Goal: Information Seeking & Learning: Check status

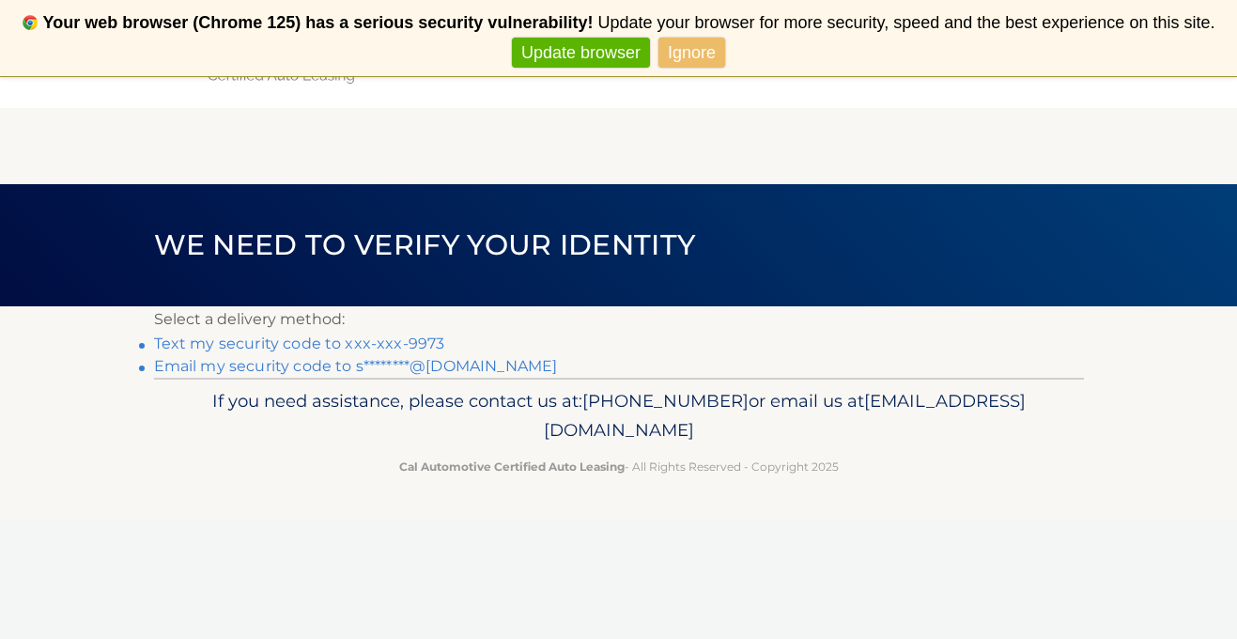
click at [365, 346] on link "Text my security code to xxx-xxx-9973" at bounding box center [299, 343] width 291 height 18
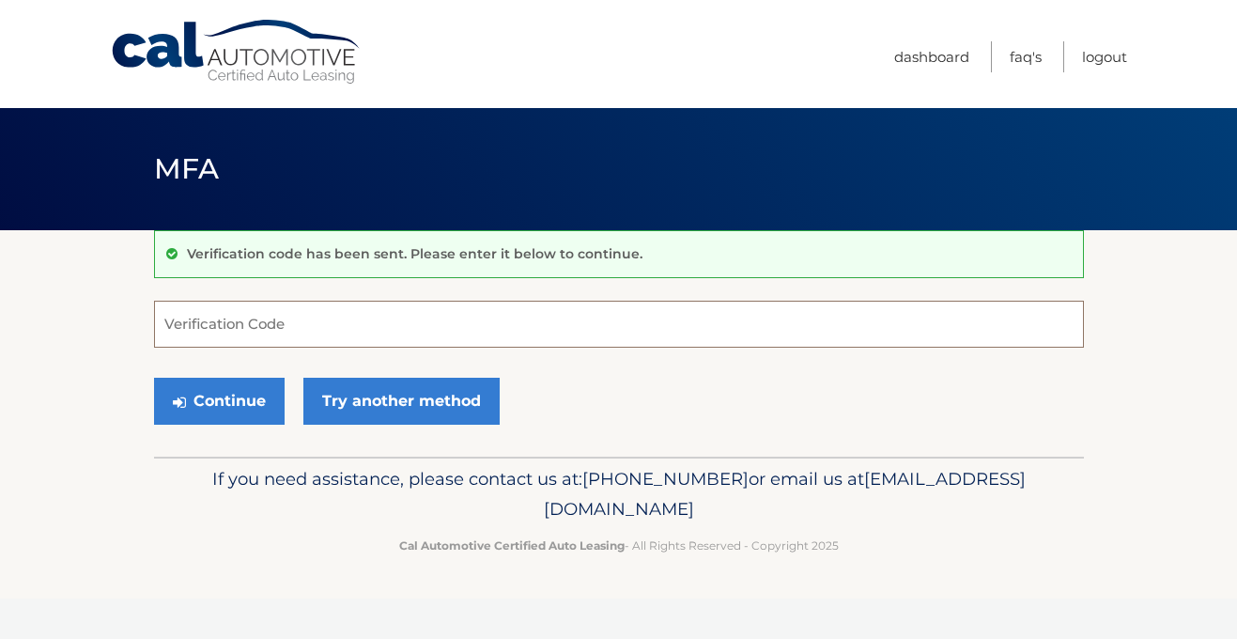
click at [365, 337] on input "Verification Code" at bounding box center [619, 323] width 930 height 47
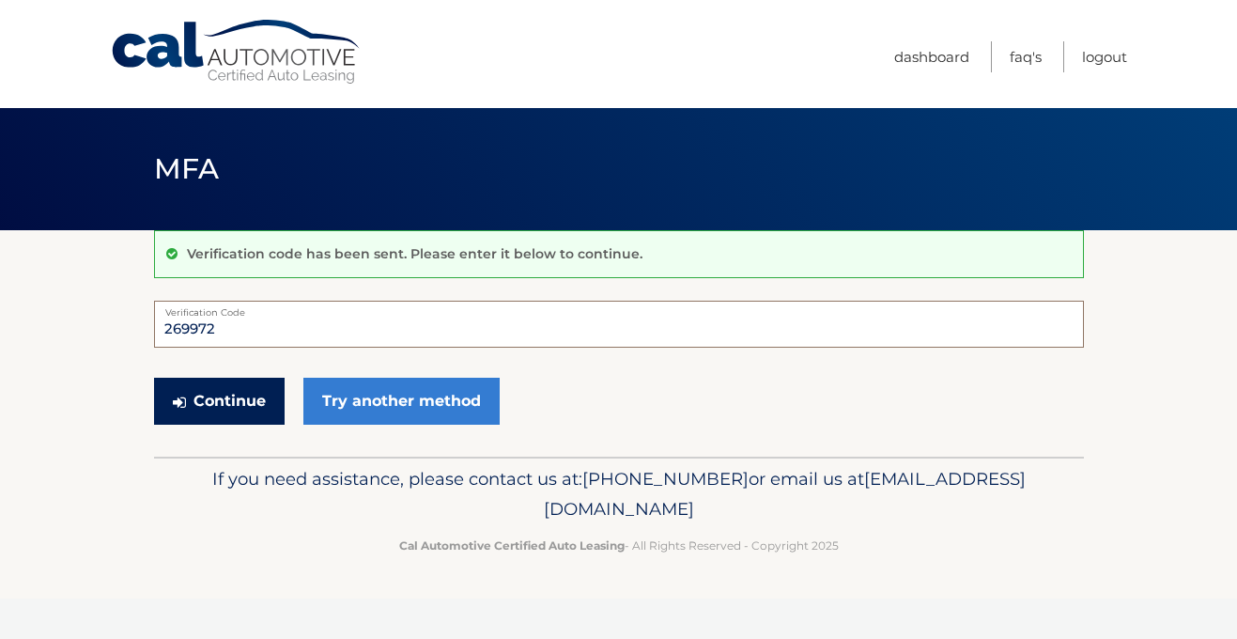
type input "269972"
click at [232, 415] on button "Continue" at bounding box center [219, 400] width 131 height 47
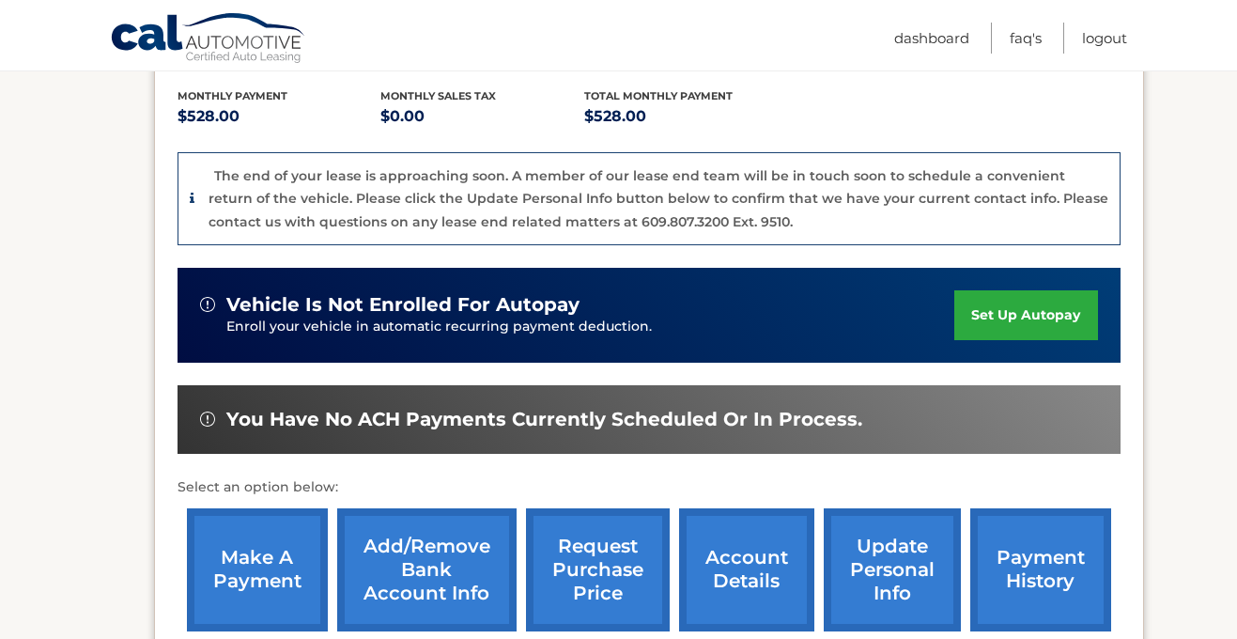
scroll to position [441, 0]
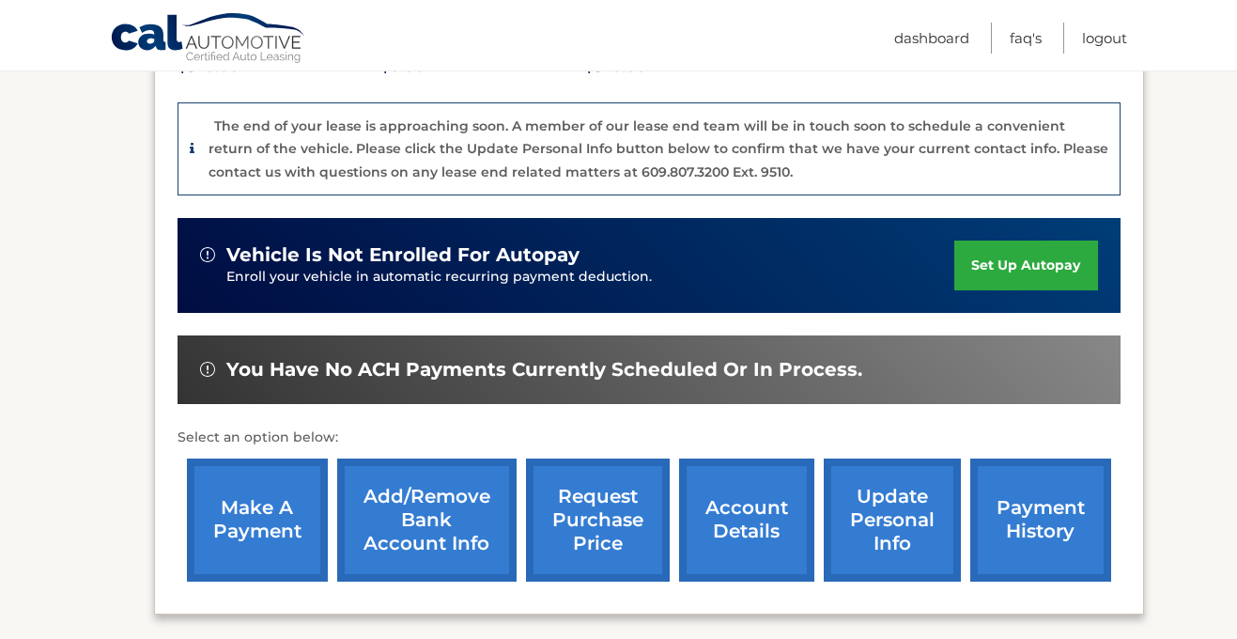
click at [610, 515] on link "request purchase price" at bounding box center [598, 519] width 144 height 123
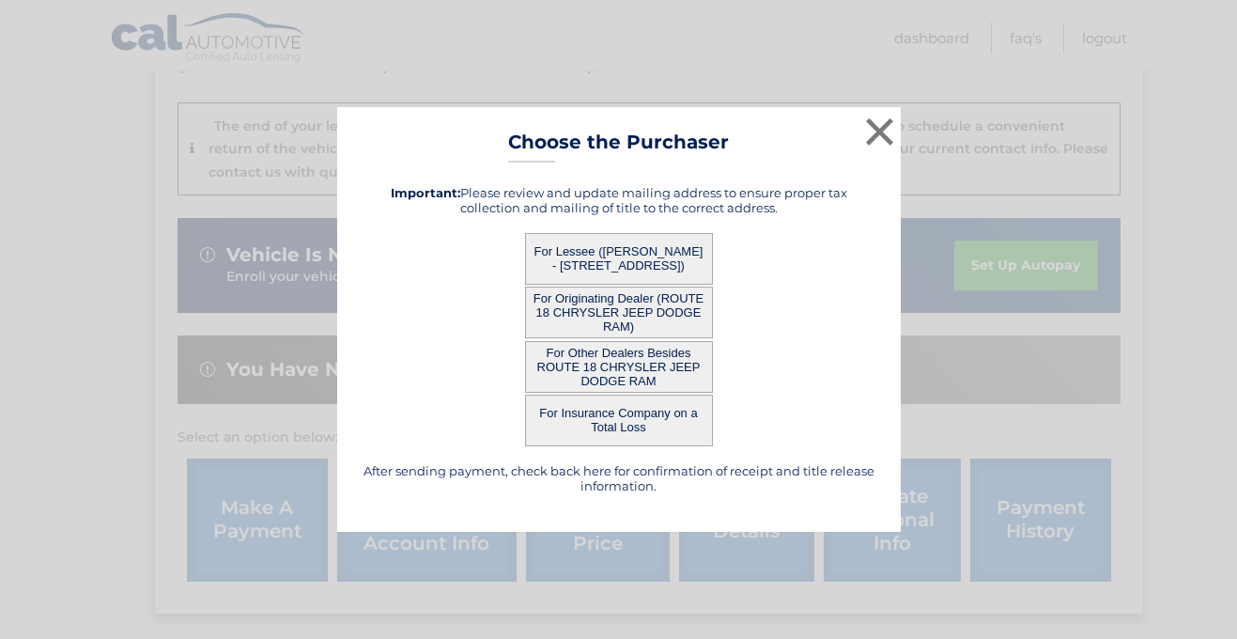
click at [627, 366] on button "For Other Dealers Besides ROUTE 18 CHRYSLER JEEP DODGE RAM" at bounding box center [619, 367] width 188 height 52
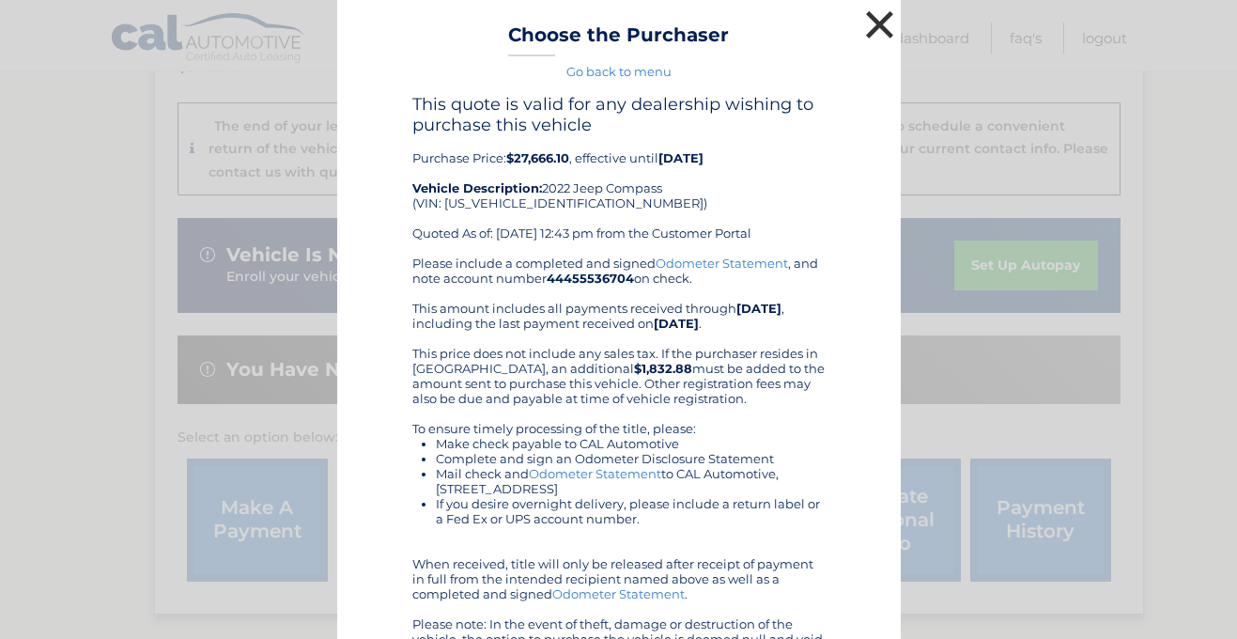
click at [880, 17] on button "×" at bounding box center [880, 25] width 38 height 38
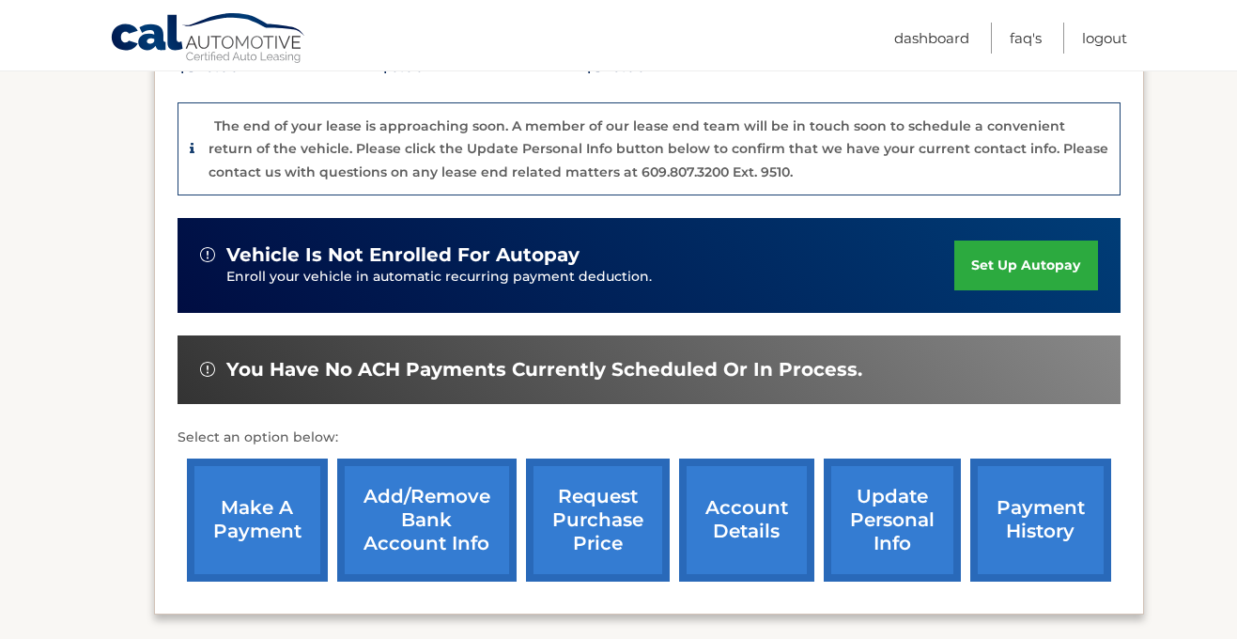
click at [608, 519] on link "request purchase price" at bounding box center [598, 519] width 144 height 123
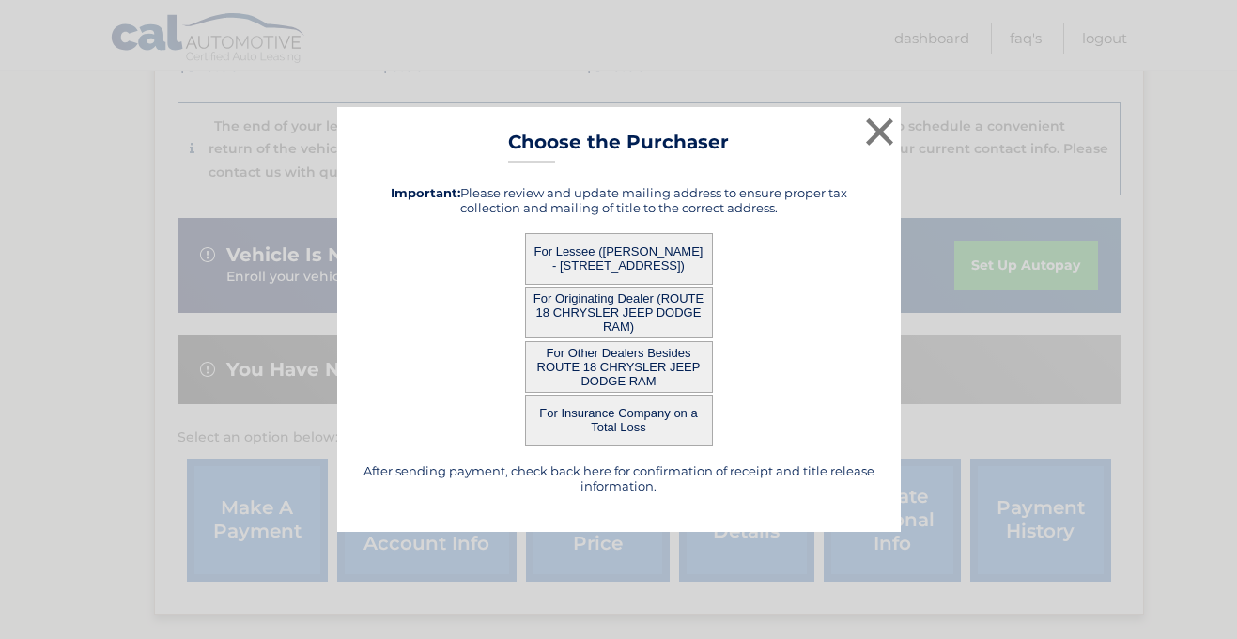
click at [612, 362] on button "For Other Dealers Besides ROUTE 18 CHRYSLER JEEP DODGE RAM" at bounding box center [619, 367] width 188 height 52
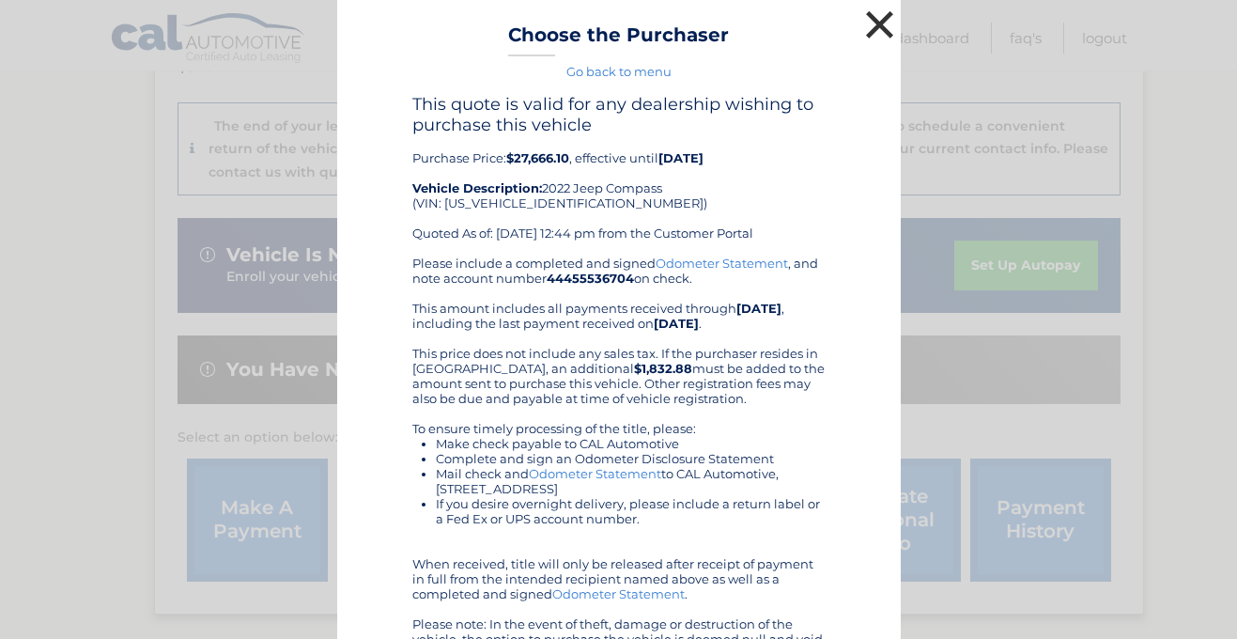
click at [882, 25] on button "×" at bounding box center [880, 25] width 38 height 38
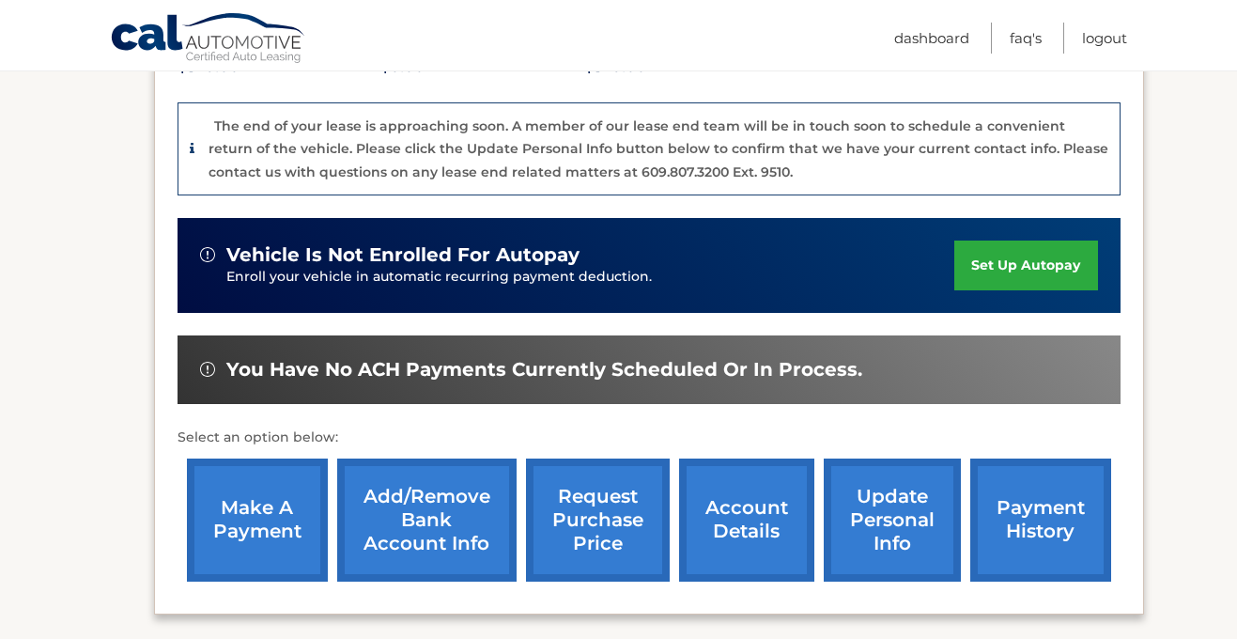
scroll to position [438, 0]
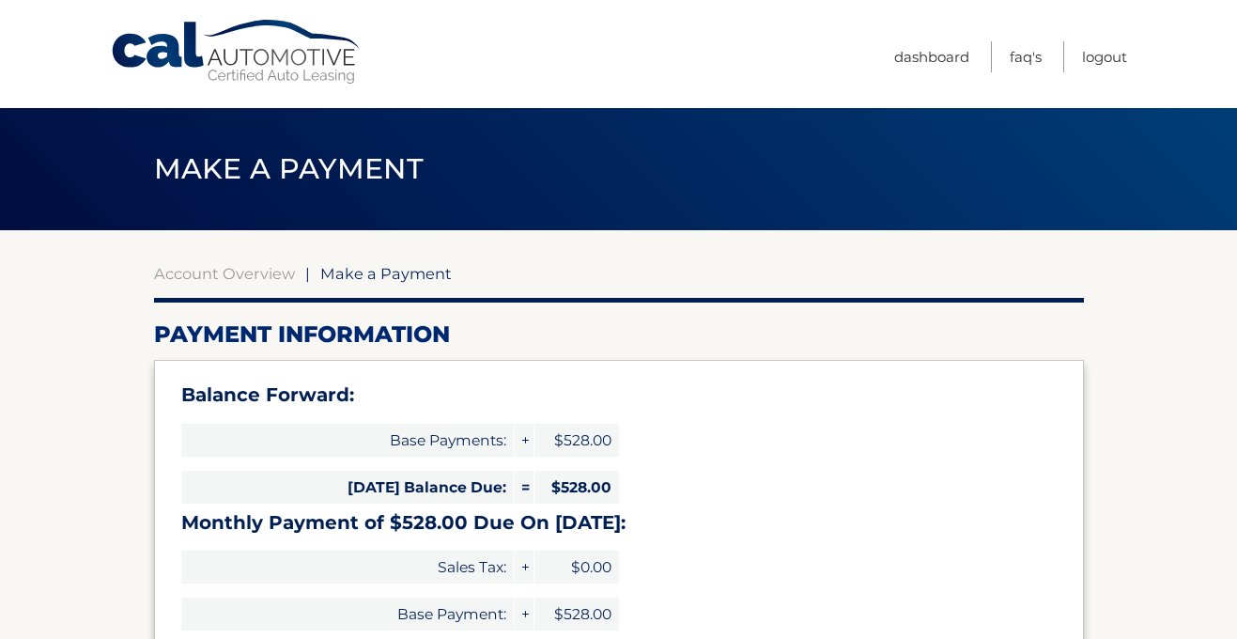
click at [266, 54] on link "Cal Automotive" at bounding box center [237, 52] width 254 height 67
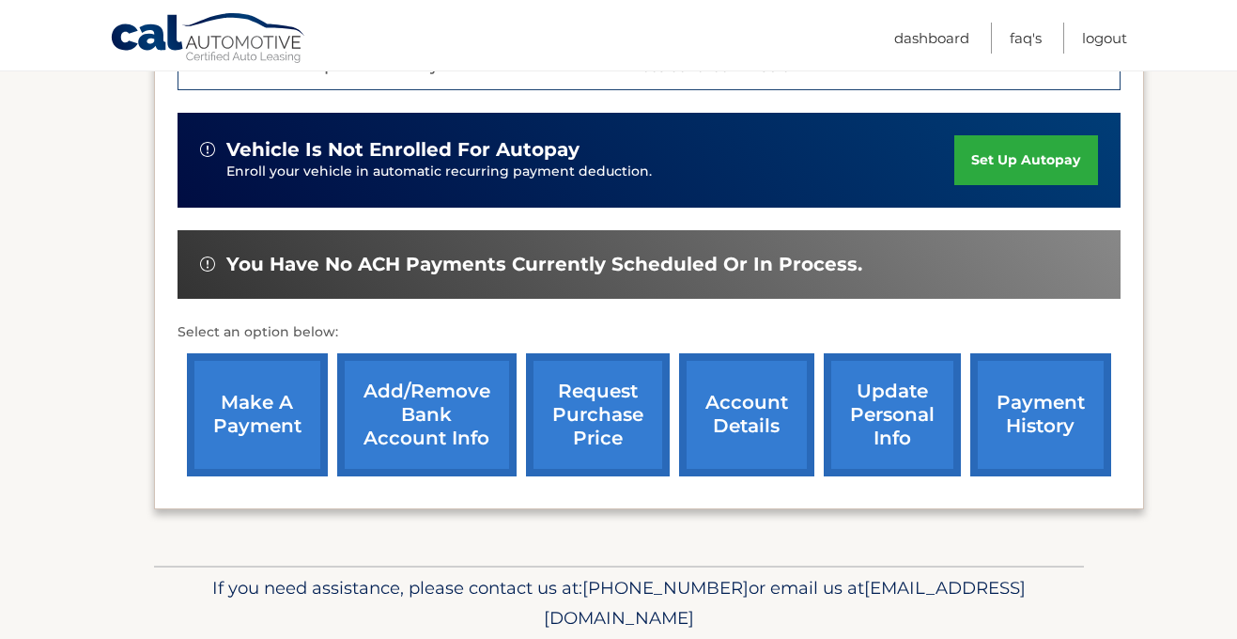
scroll to position [554, 0]
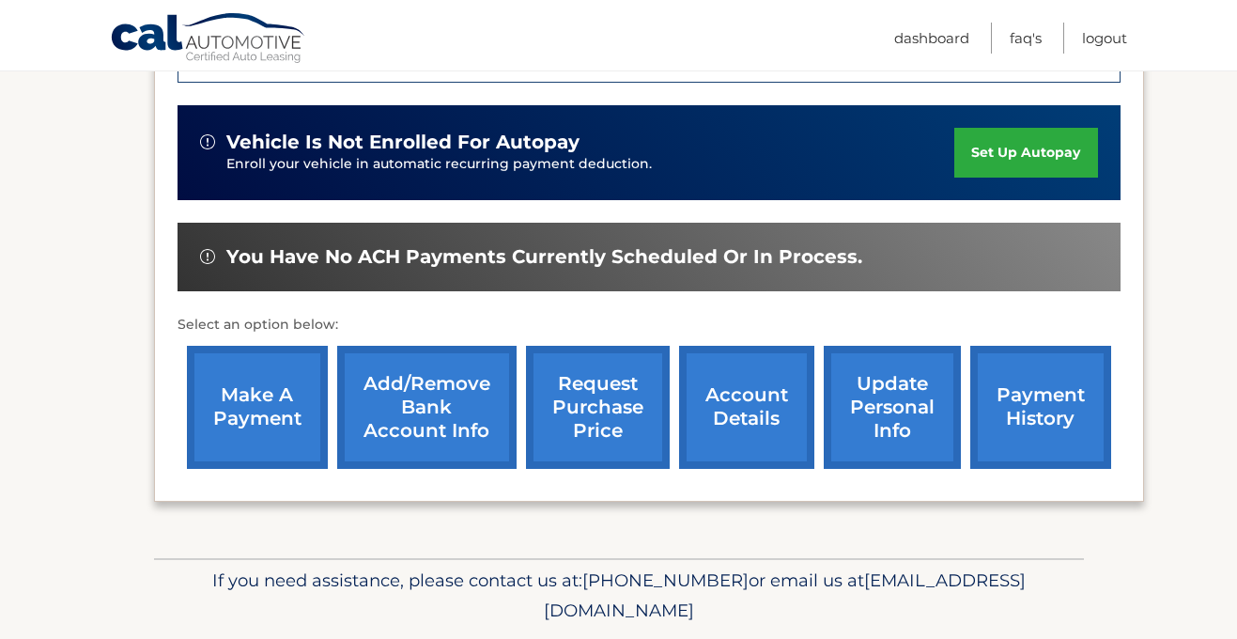
click at [715, 428] on link "account details" at bounding box center [746, 407] width 135 height 123
click at [622, 406] on link "request purchase price" at bounding box center [598, 407] width 144 height 123
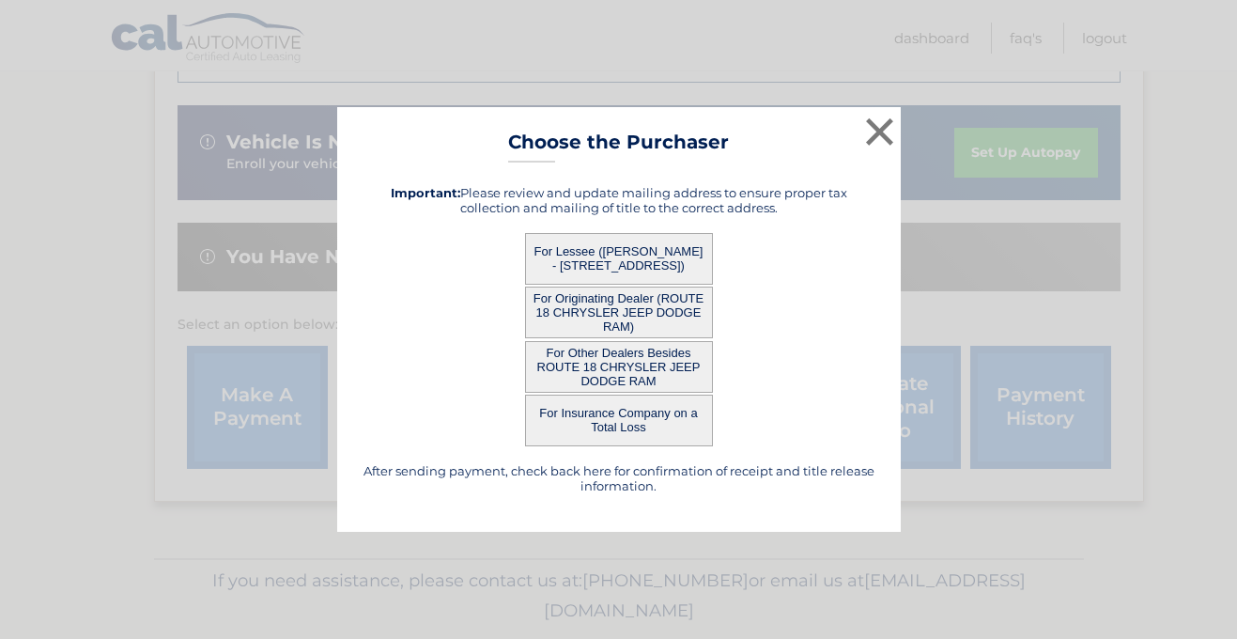
click at [628, 374] on button "For Other Dealers Besides ROUTE 18 CHRYSLER JEEP DODGE RAM" at bounding box center [619, 367] width 188 height 52
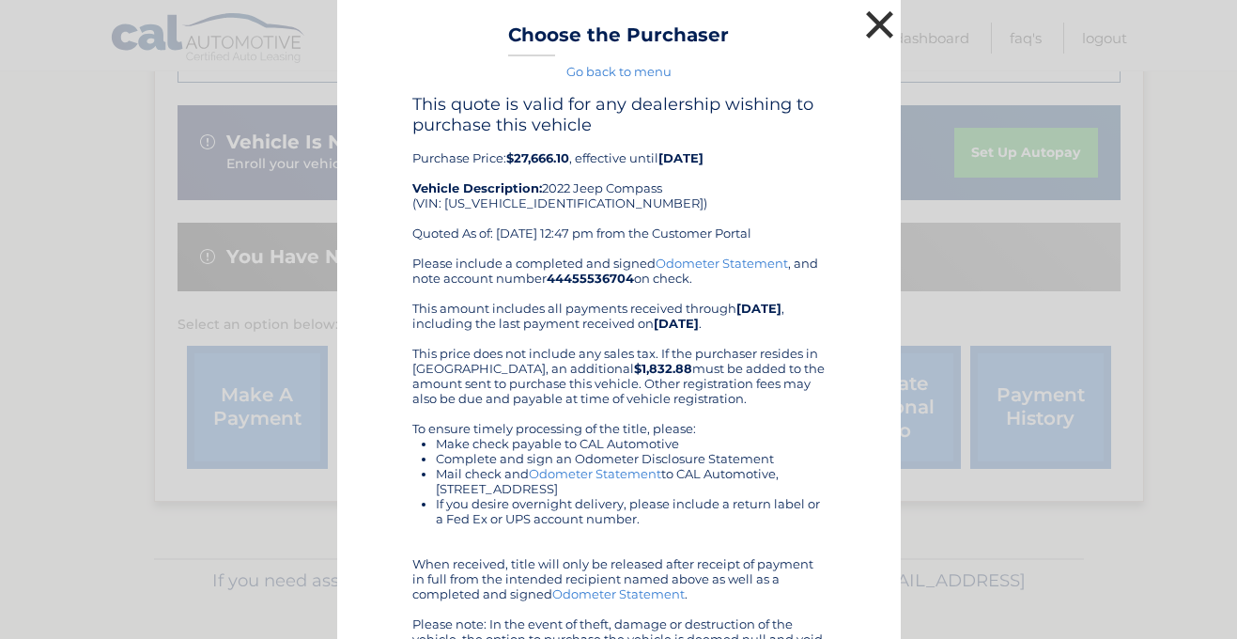
click at [883, 13] on button "×" at bounding box center [880, 25] width 38 height 38
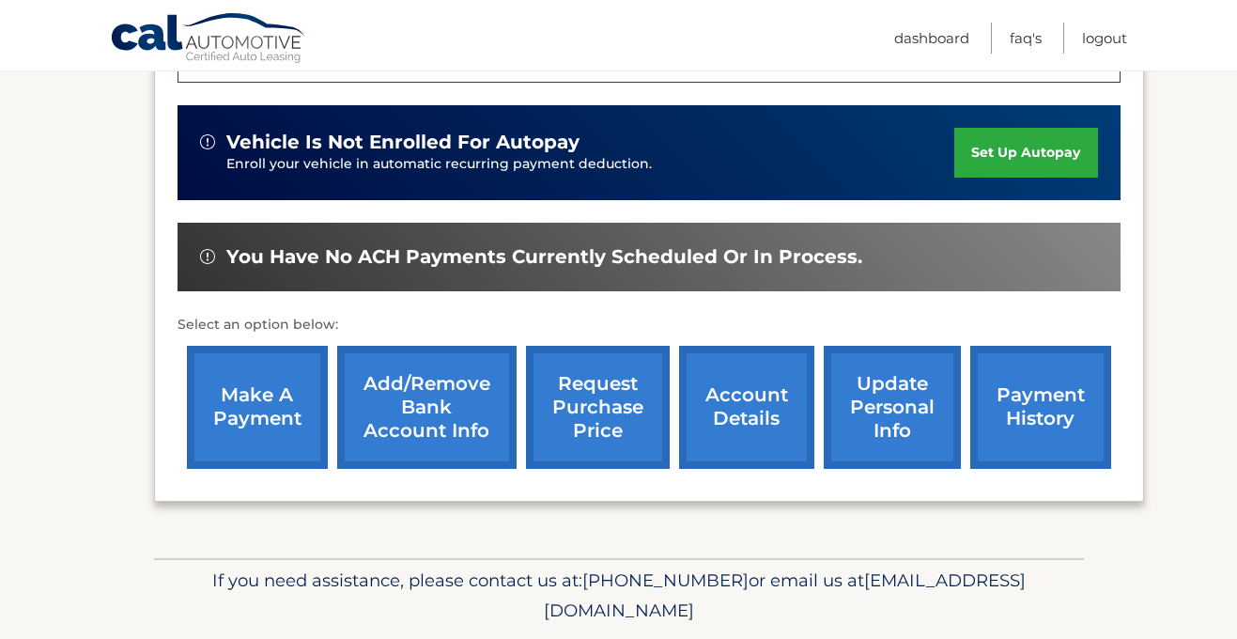
click at [569, 399] on link "request purchase price" at bounding box center [598, 407] width 144 height 123
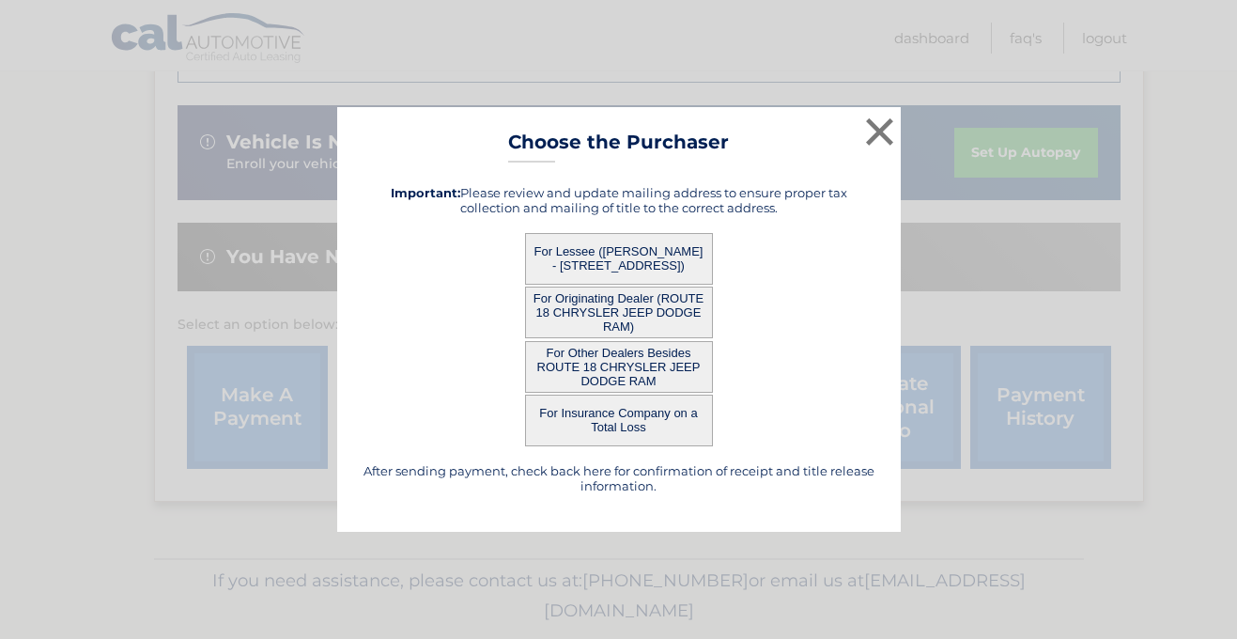
click at [592, 323] on button "For Originating Dealer (ROUTE 18 CHRYSLER JEEP DODGE RAM)" at bounding box center [619, 312] width 188 height 52
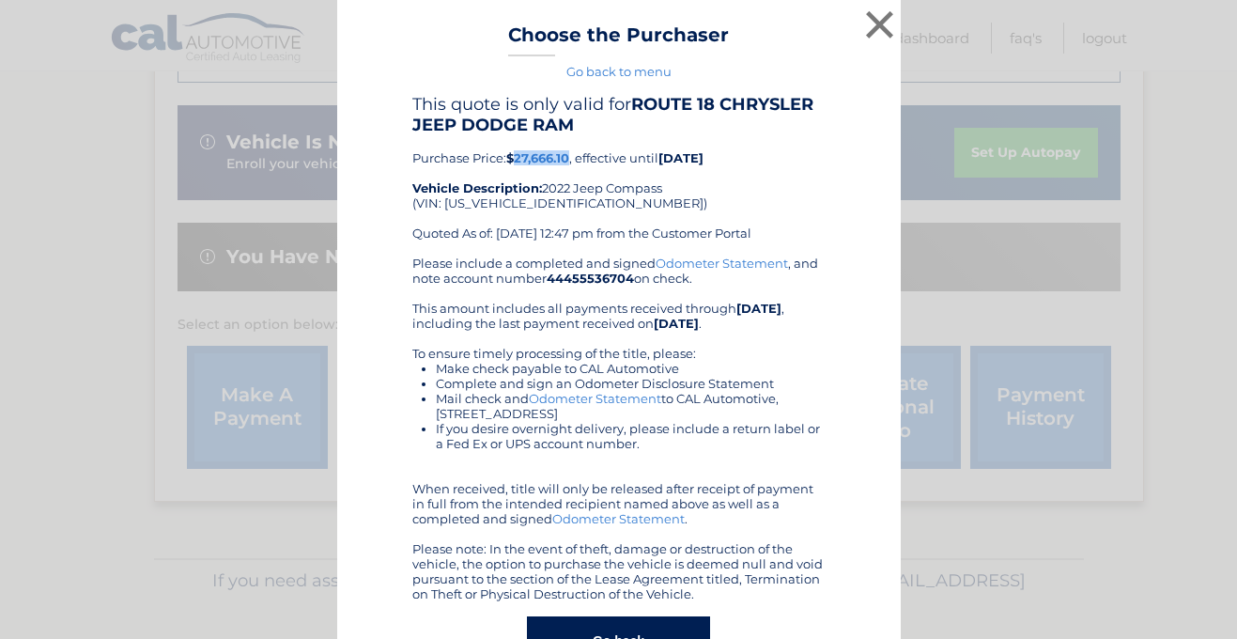
drag, startPoint x: 573, startPoint y: 159, endPoint x: 515, endPoint y: 156, distance: 58.3
click at [515, 156] on div "This quote is only valid for ROUTE 18 CHRYSLER JEEP DODGE RAM Purchase Price: $…" at bounding box center [618, 175] width 413 height 162
copy b "27,666.10"
click at [871, 42] on button "×" at bounding box center [880, 25] width 38 height 38
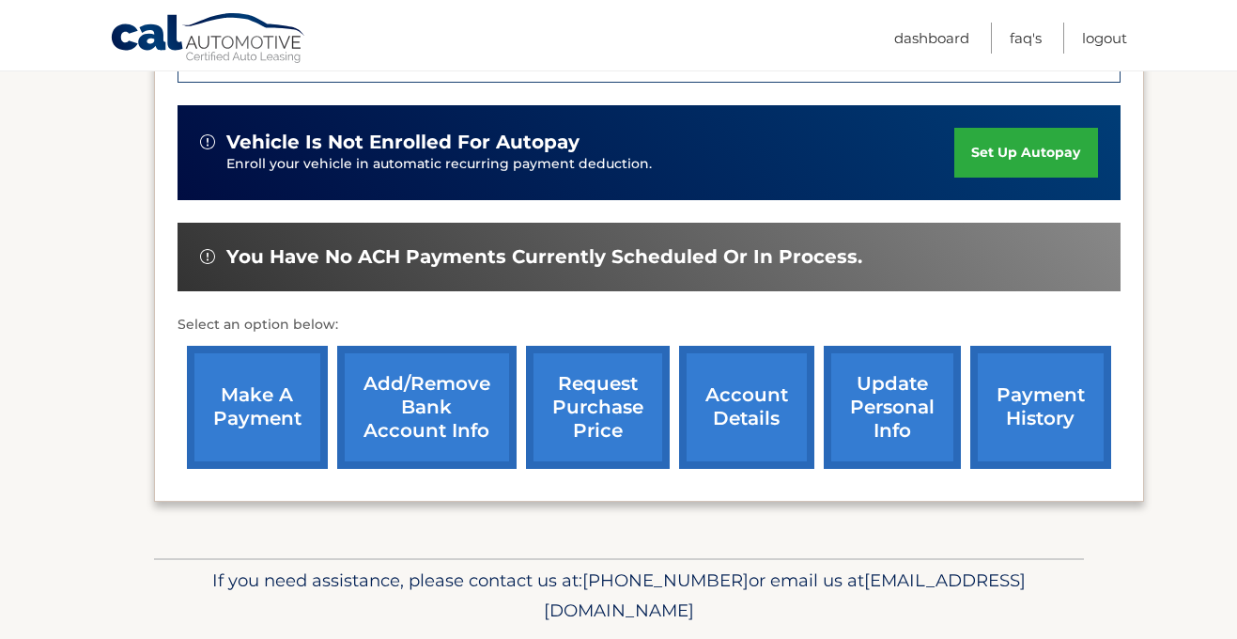
click at [602, 383] on link "request purchase price" at bounding box center [598, 407] width 144 height 123
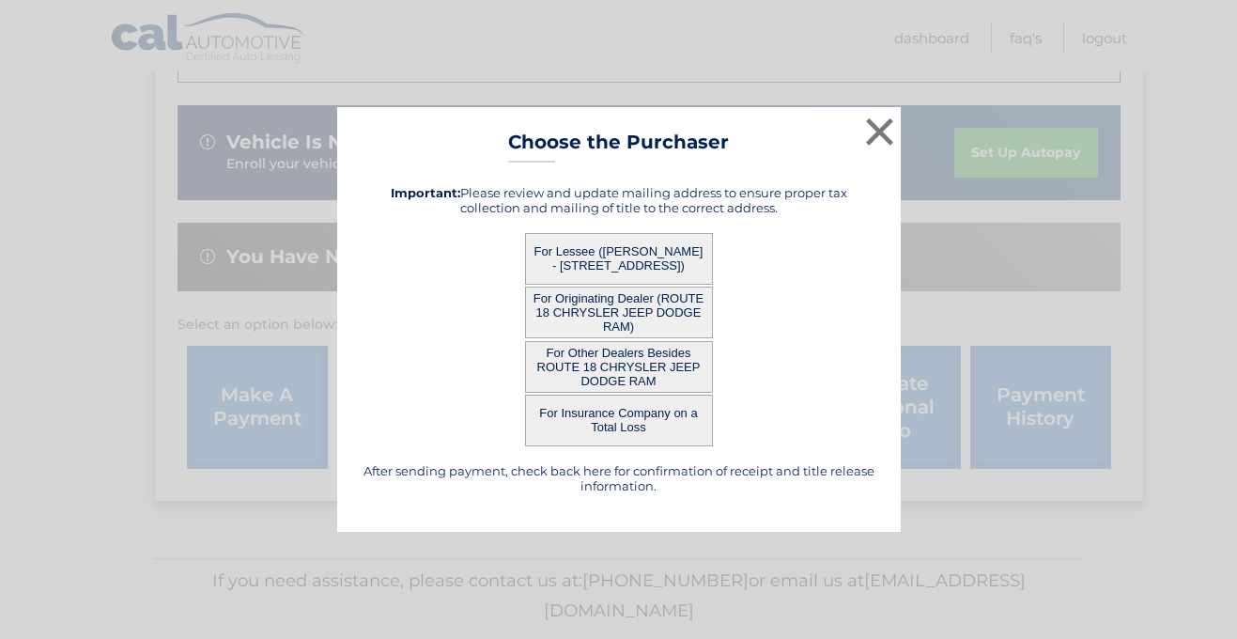
click at [632, 262] on button "For Lessee ([PERSON_NAME] - [STREET_ADDRESS])" at bounding box center [619, 259] width 188 height 52
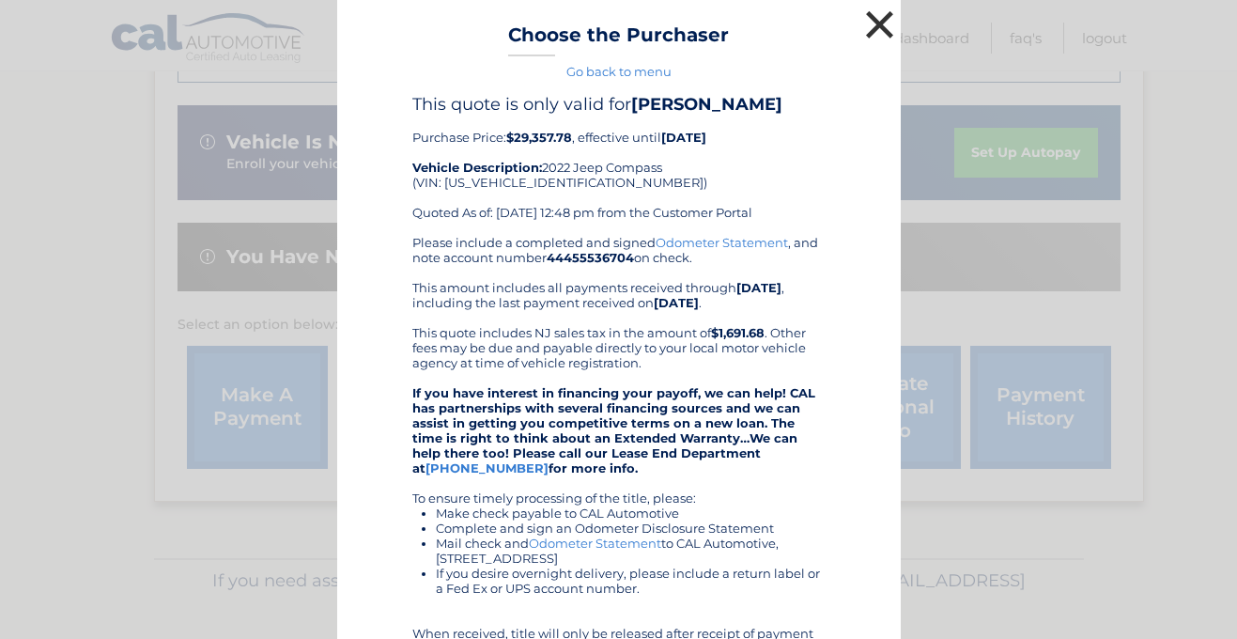
click at [878, 23] on button "×" at bounding box center [880, 25] width 38 height 38
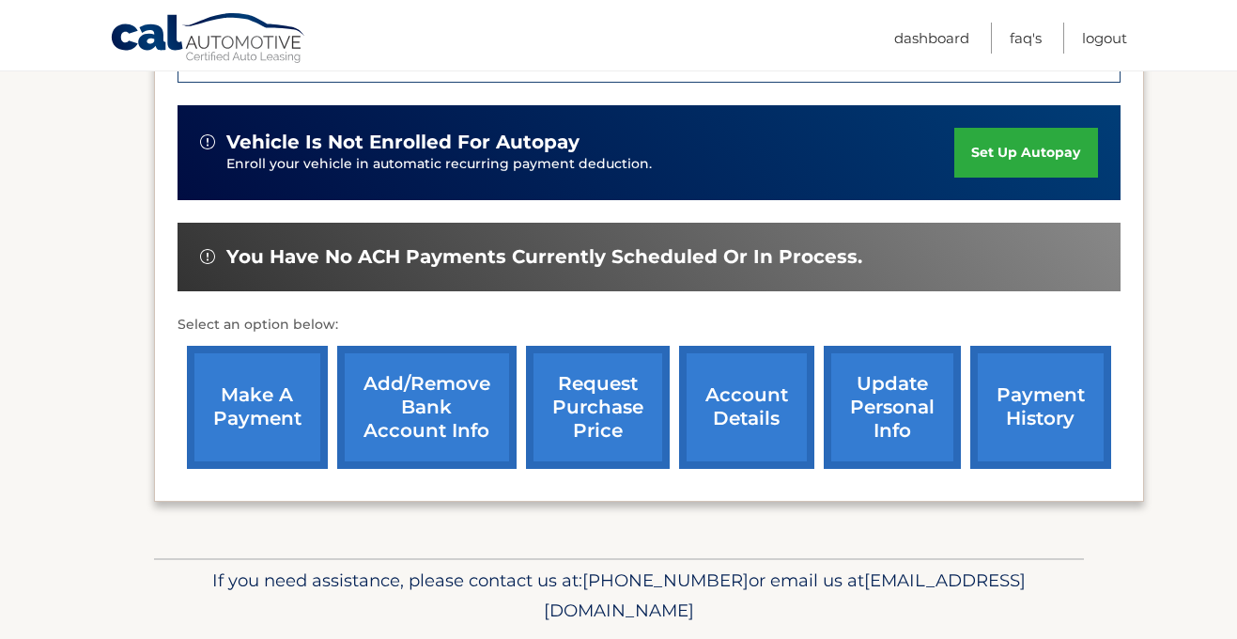
click at [606, 418] on link "request purchase price" at bounding box center [598, 407] width 144 height 123
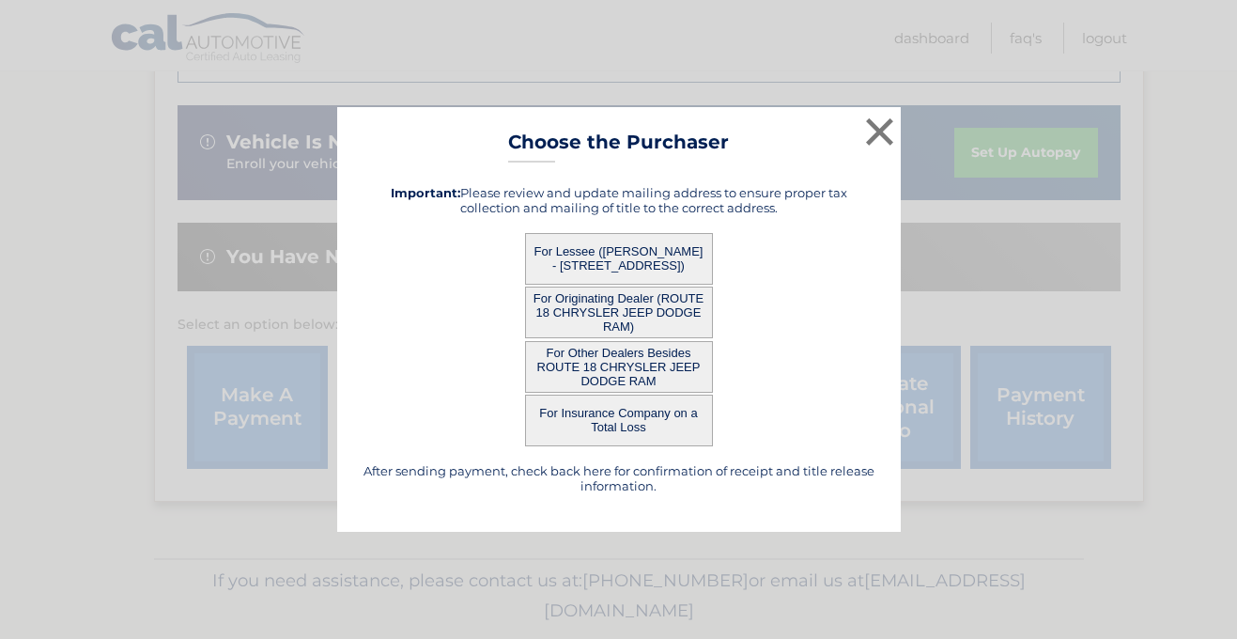
click at [623, 307] on button "For Originating Dealer (ROUTE 18 CHRYSLER JEEP DODGE RAM)" at bounding box center [619, 312] width 188 height 52
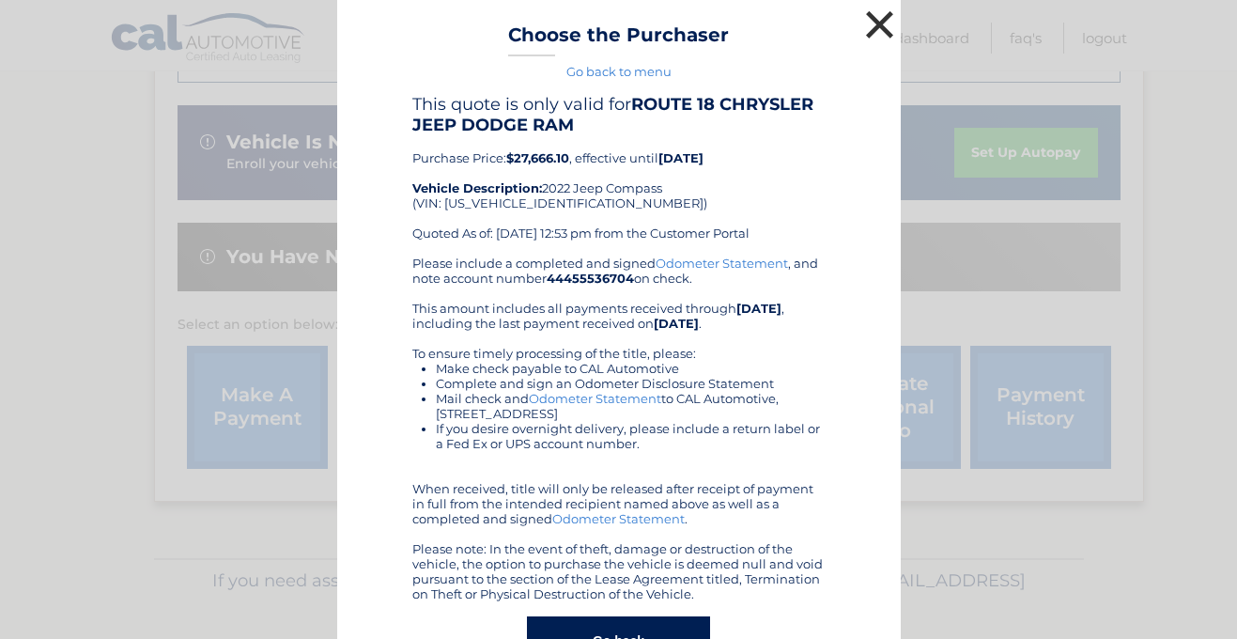
click at [879, 27] on button "×" at bounding box center [880, 25] width 38 height 38
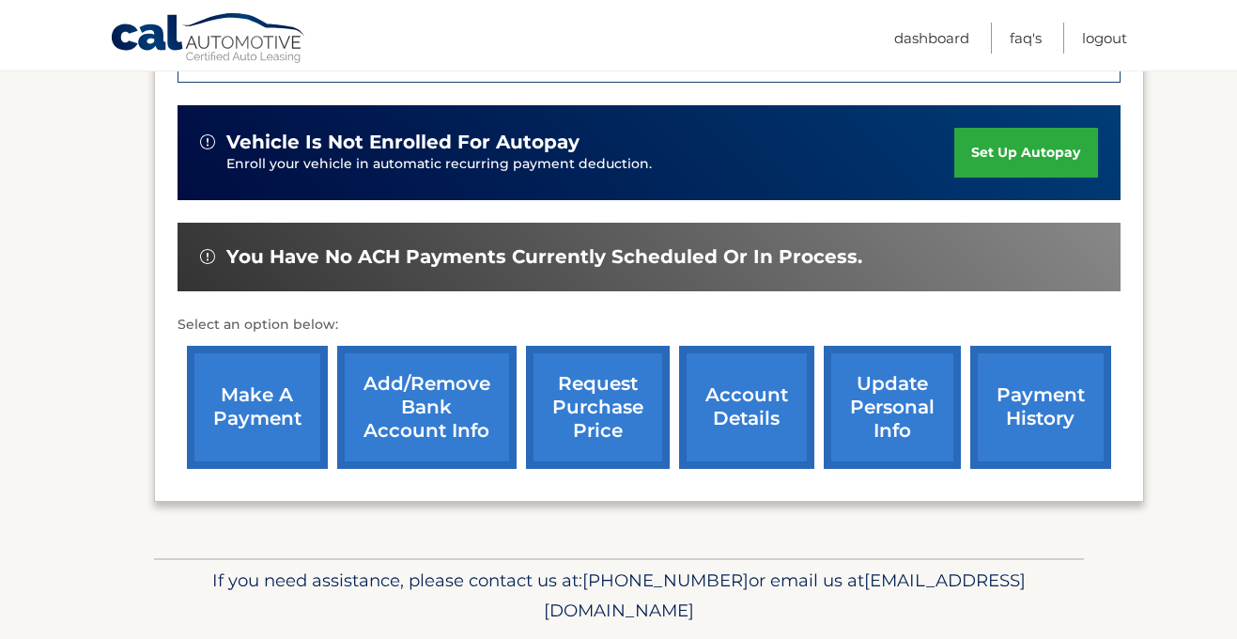
click at [597, 388] on link "request purchase price" at bounding box center [598, 407] width 144 height 123
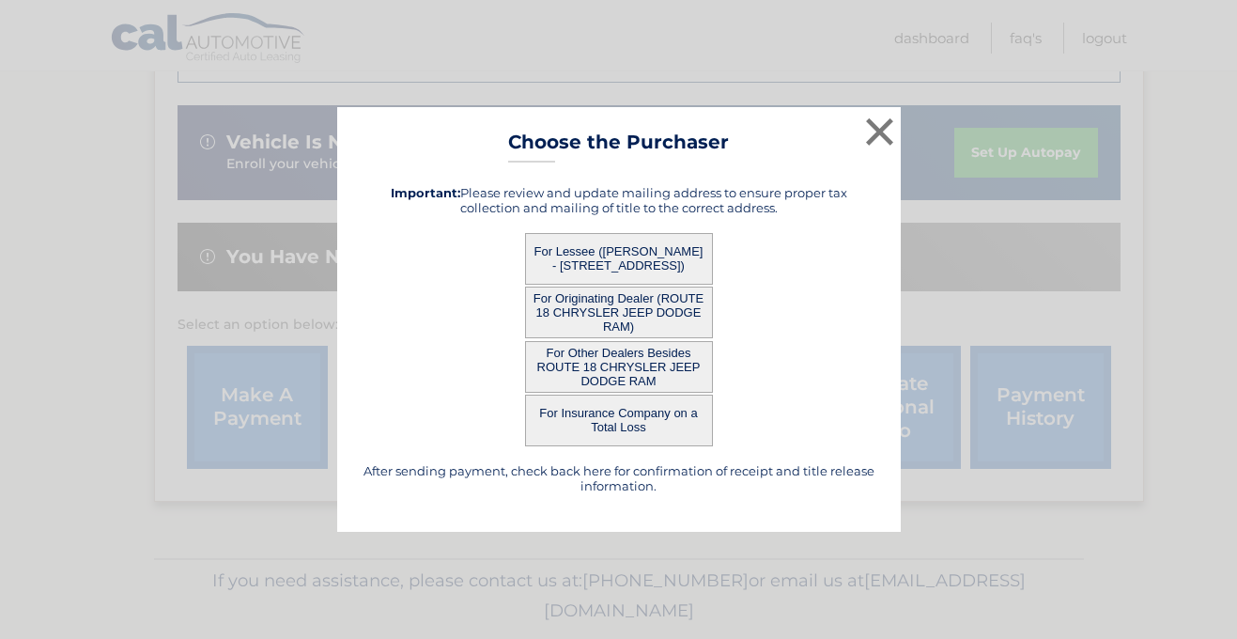
click at [597, 255] on button "For Lessee ([PERSON_NAME] - [STREET_ADDRESS])" at bounding box center [619, 259] width 188 height 52
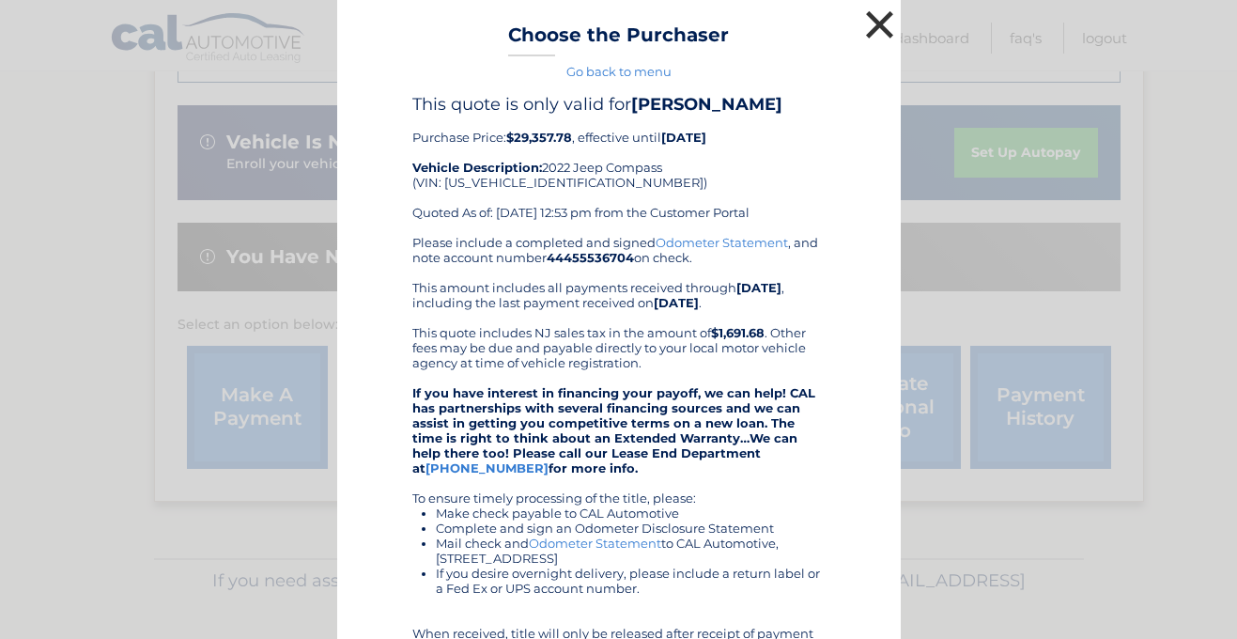
click at [875, 32] on button "×" at bounding box center [880, 25] width 38 height 38
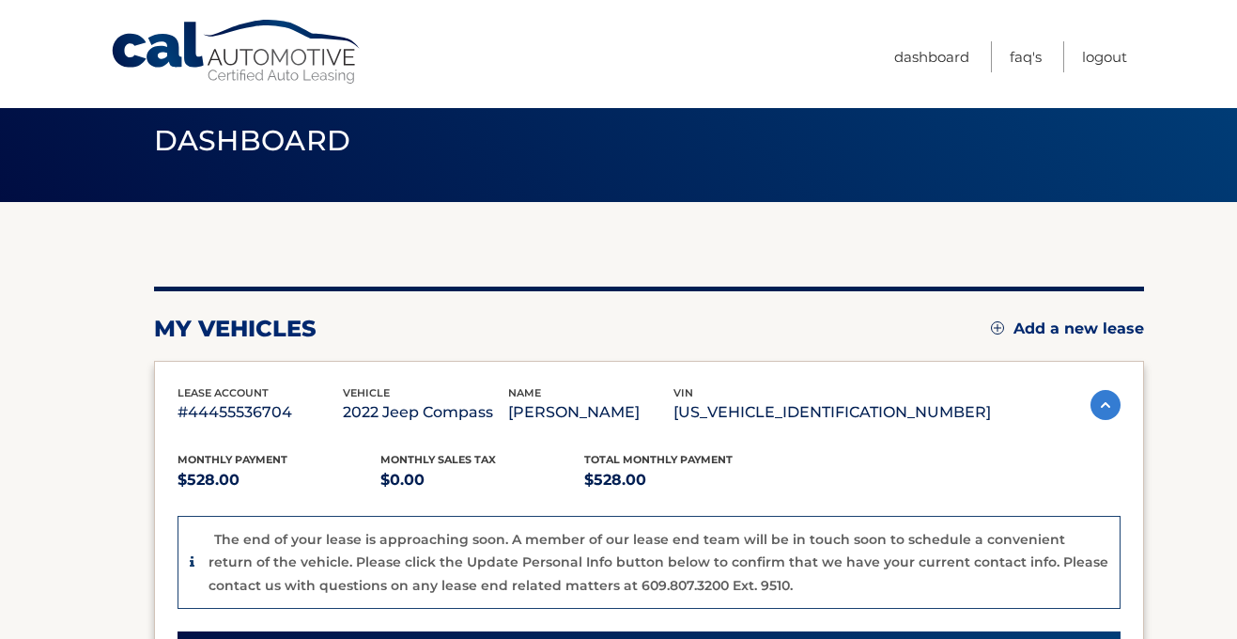
scroll to position [0, 0]
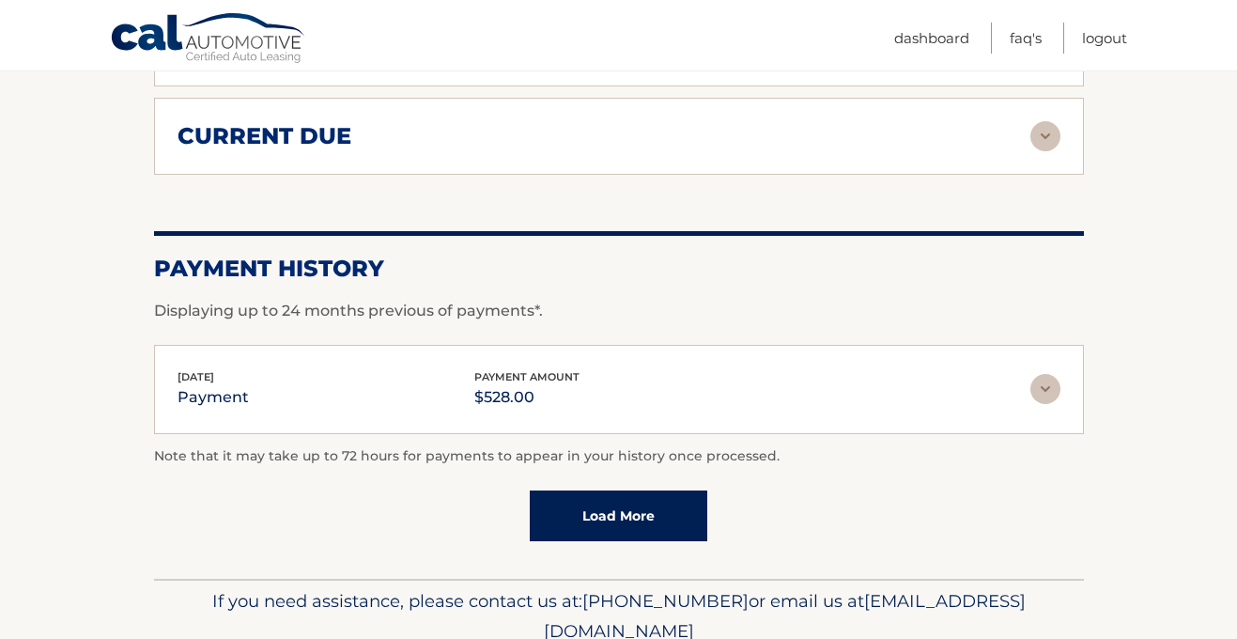
scroll to position [1410, 0]
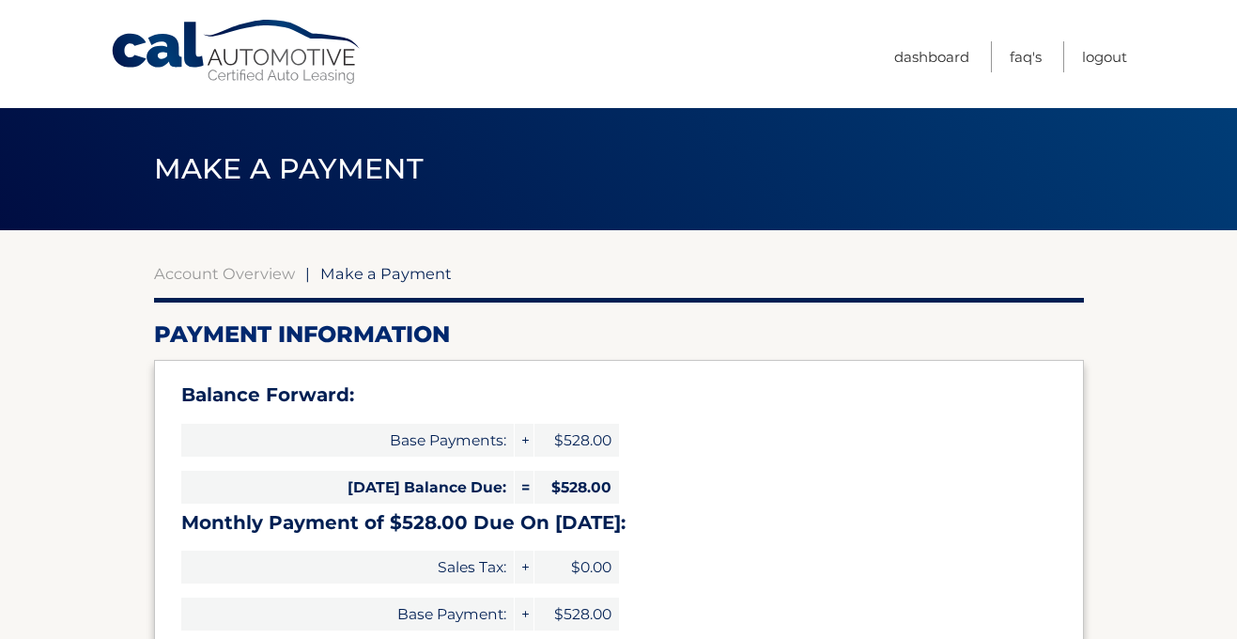
click at [163, 46] on link "Cal Automotive" at bounding box center [237, 52] width 254 height 67
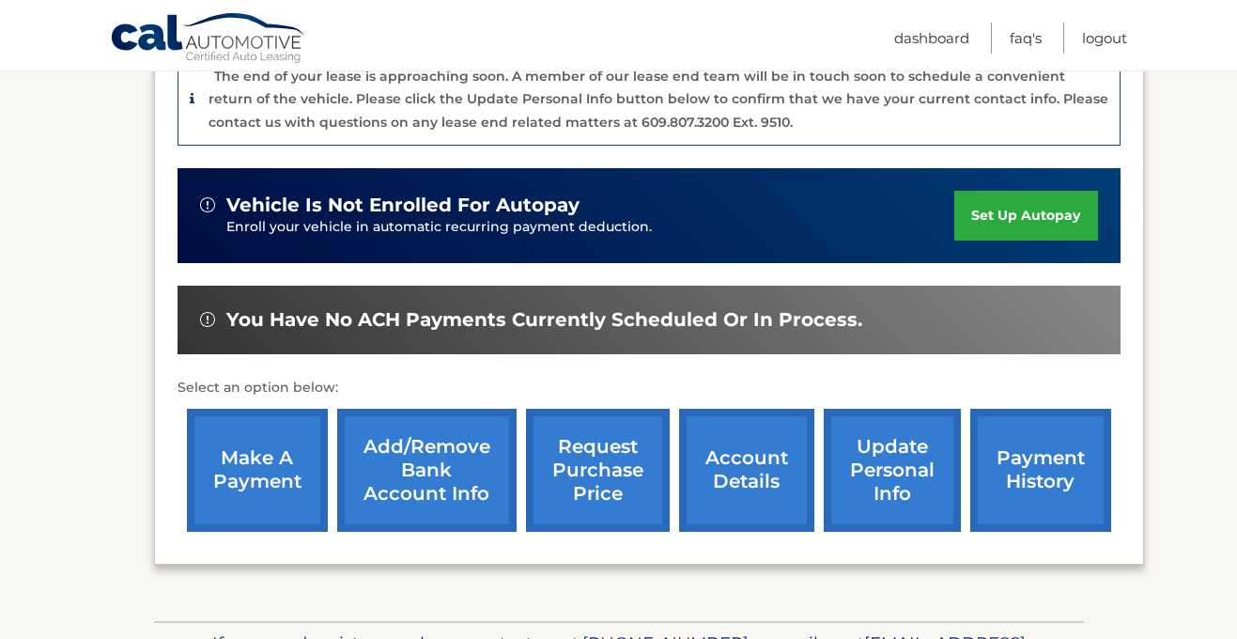
scroll to position [506, 0]
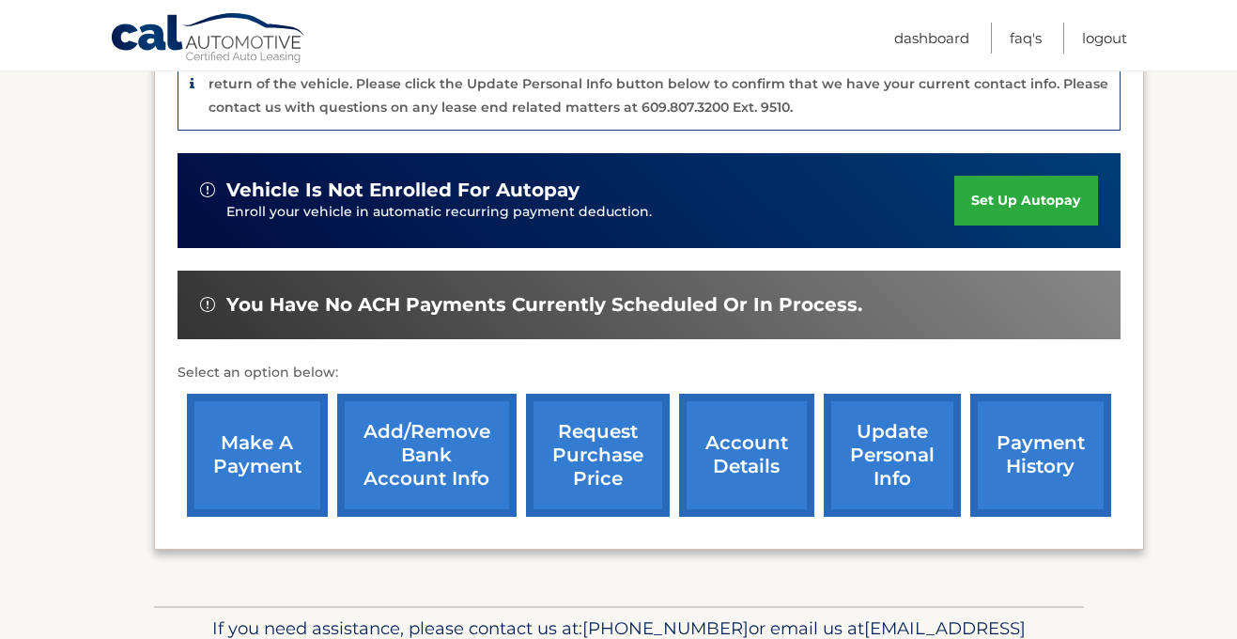
click at [785, 457] on link "account details" at bounding box center [746, 454] width 135 height 123
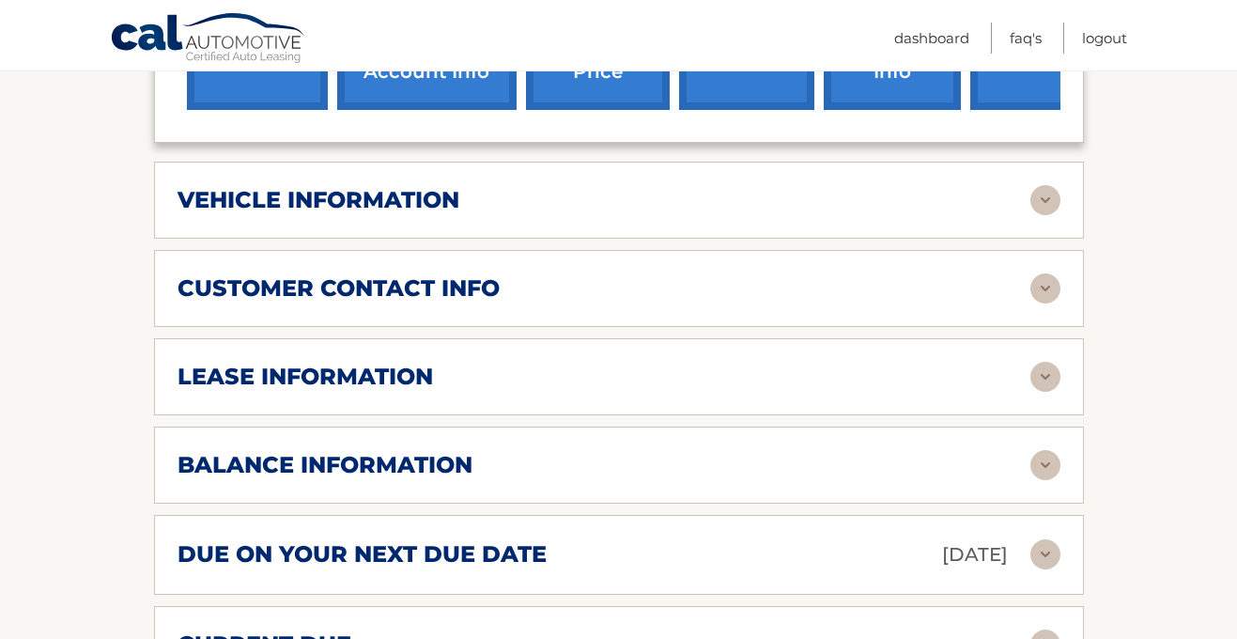
scroll to position [849, 0]
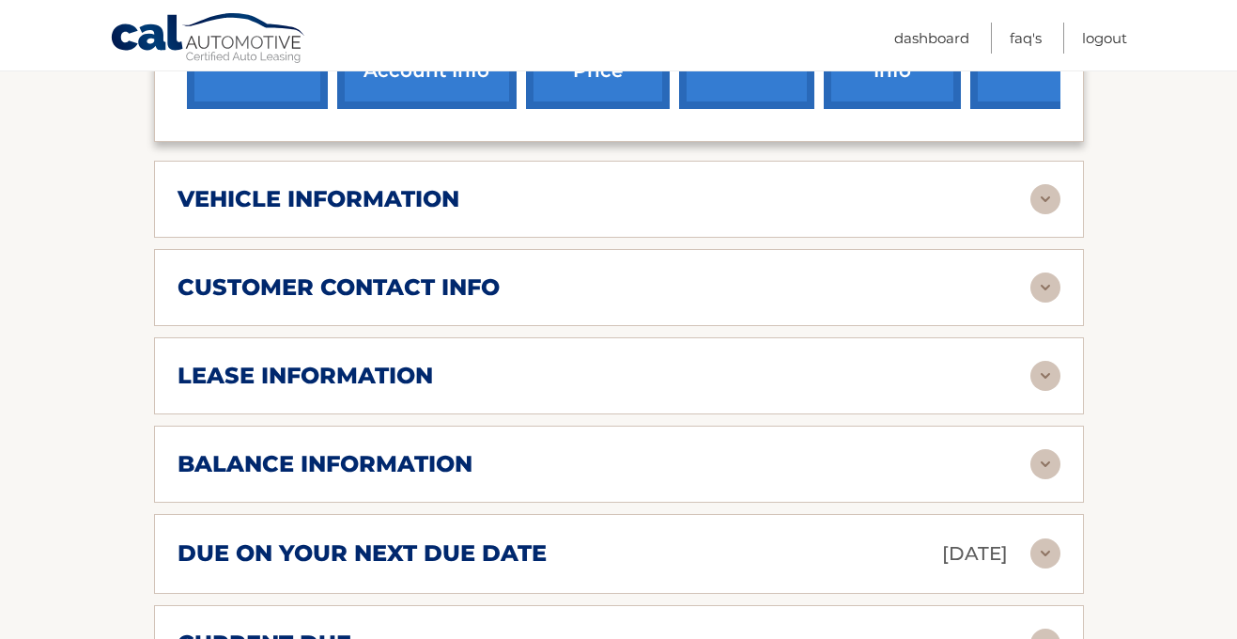
click at [1042, 361] on img at bounding box center [1045, 376] width 30 height 30
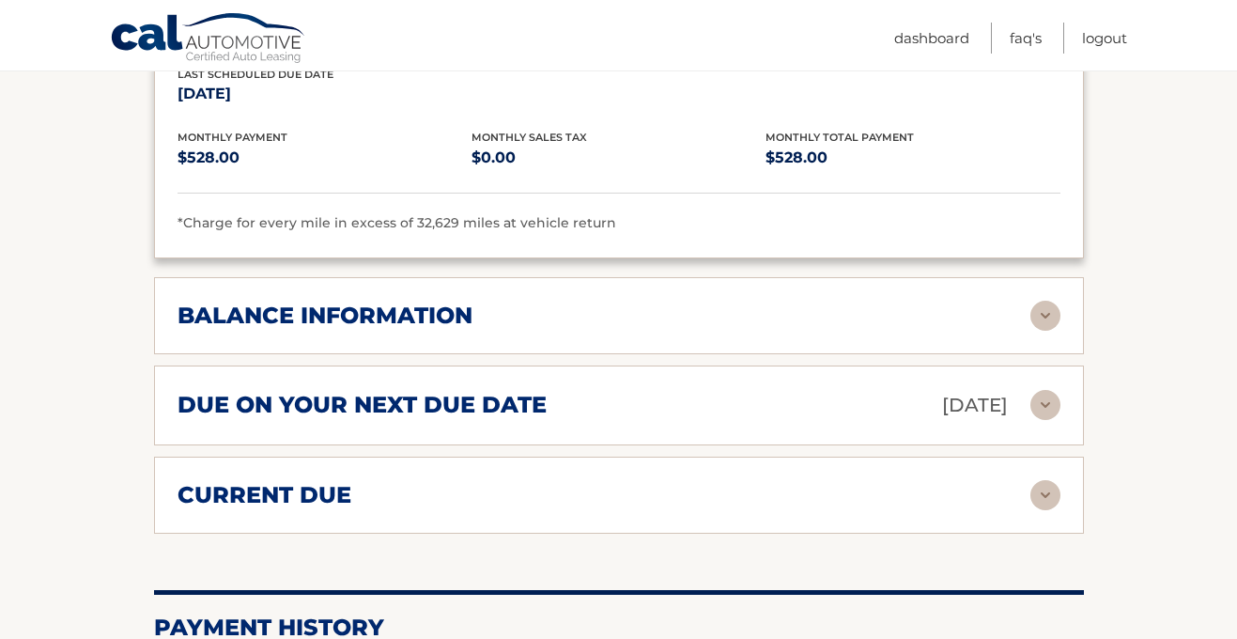
scroll to position [1369, 0]
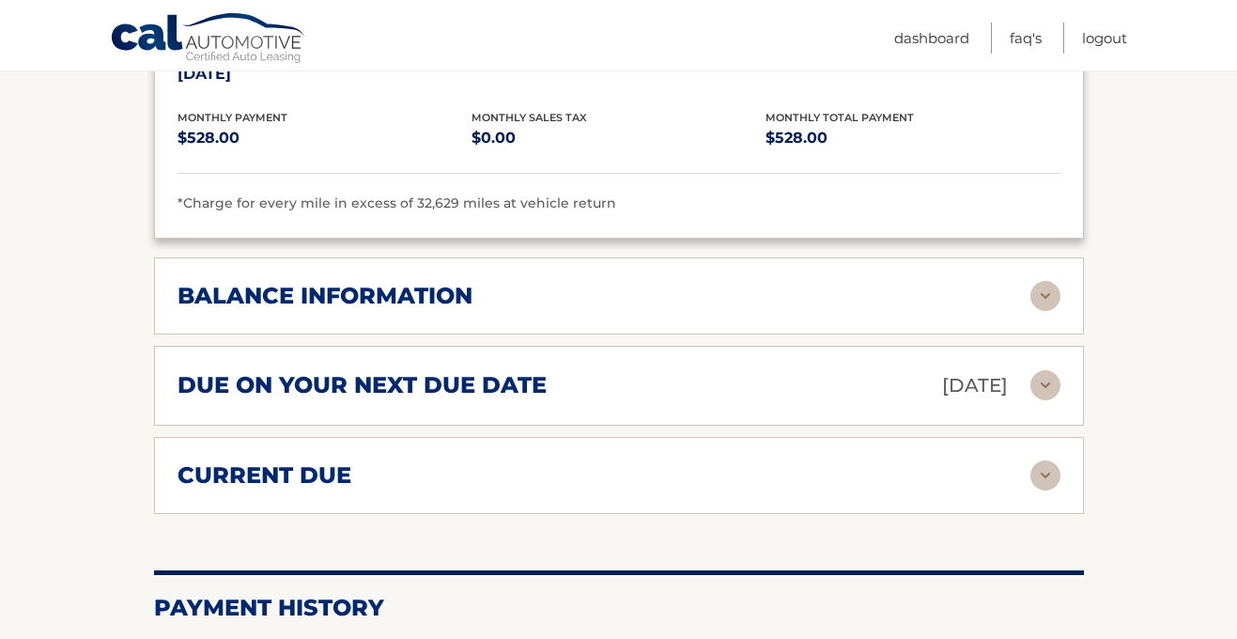
click at [1050, 281] on img at bounding box center [1045, 296] width 30 height 30
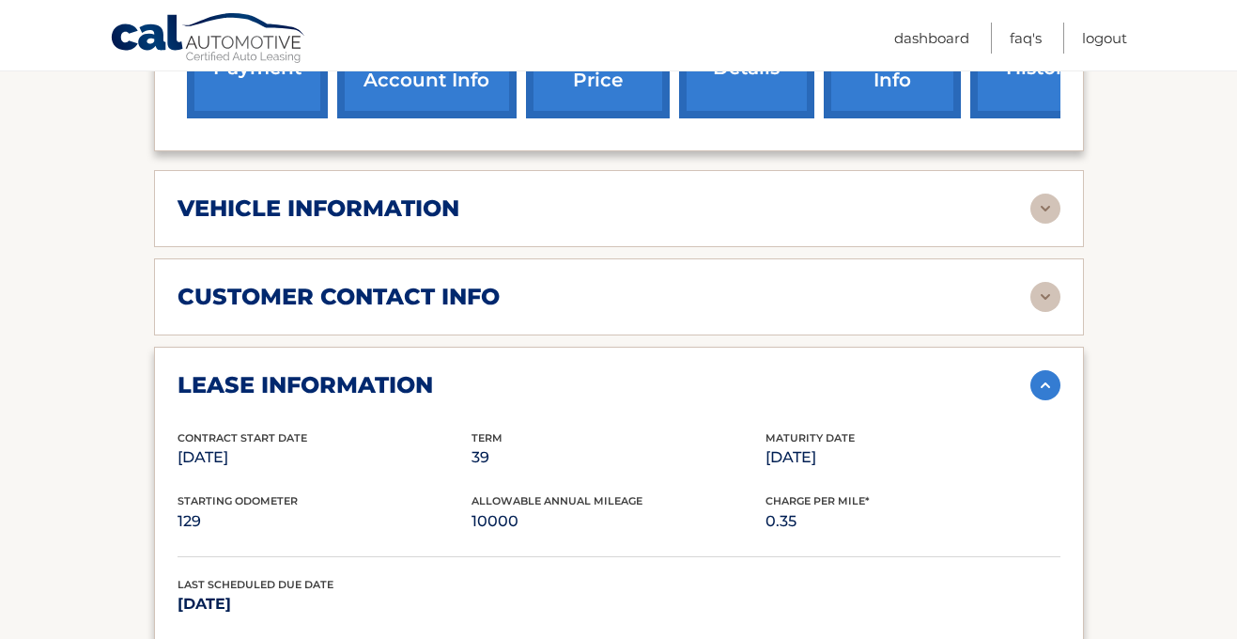
scroll to position [837, 0]
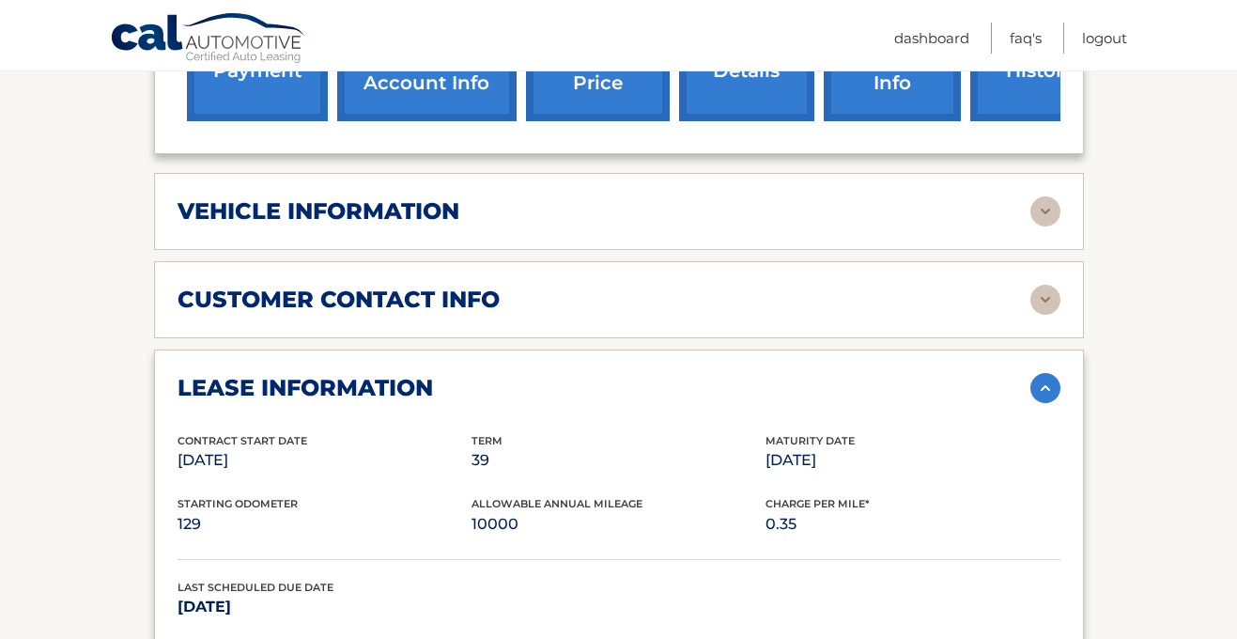
click at [1043, 196] on img at bounding box center [1045, 211] width 30 height 30
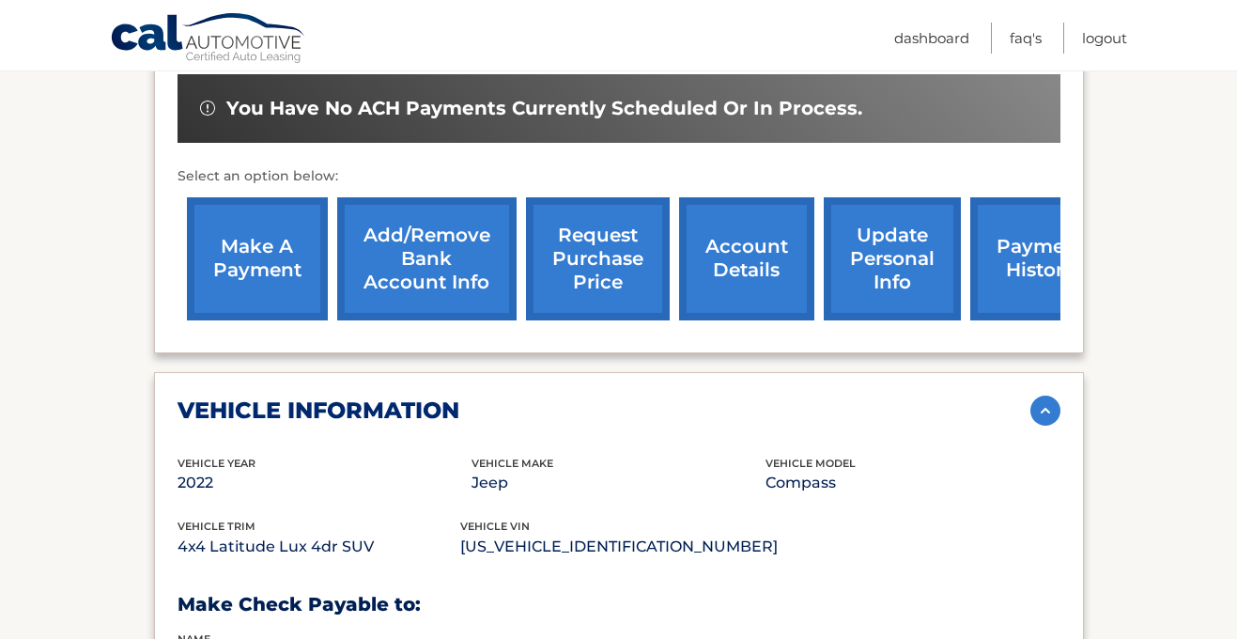
scroll to position [592, 0]
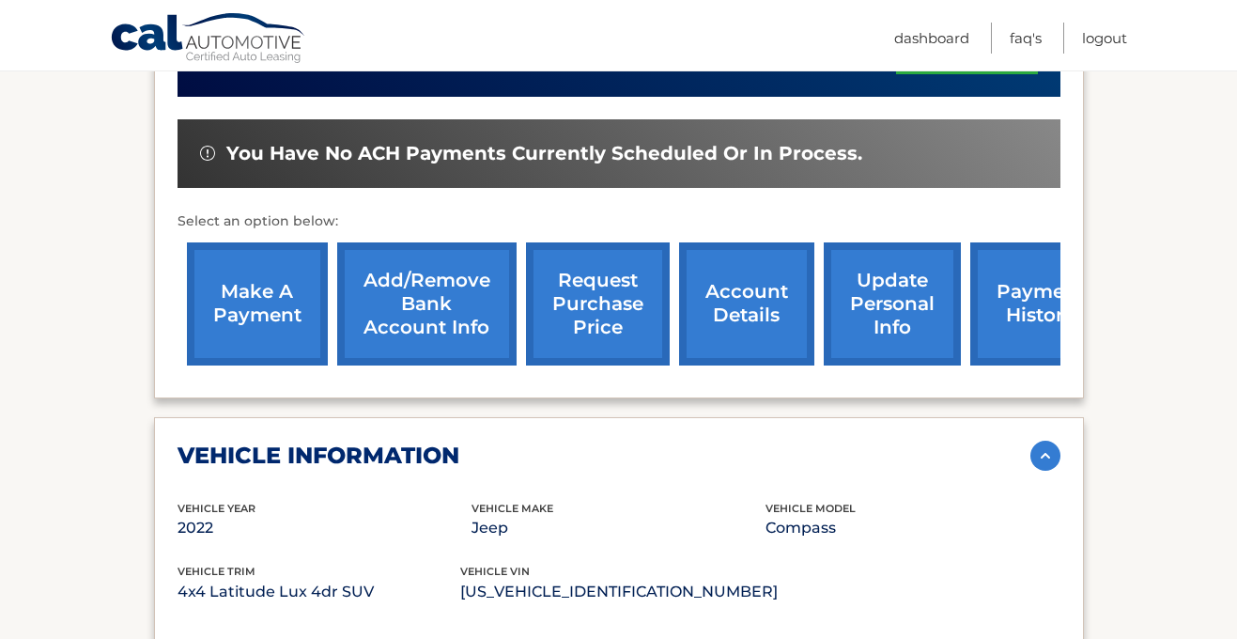
click at [740, 285] on link "account details" at bounding box center [746, 303] width 135 height 123
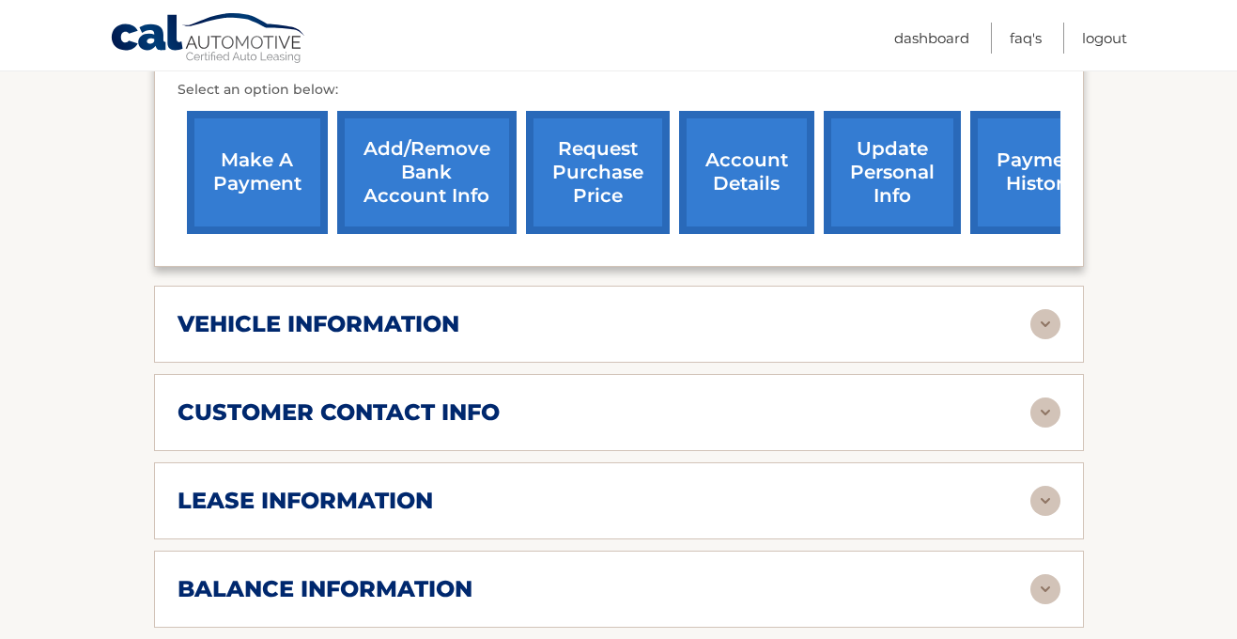
scroll to position [759, 0]
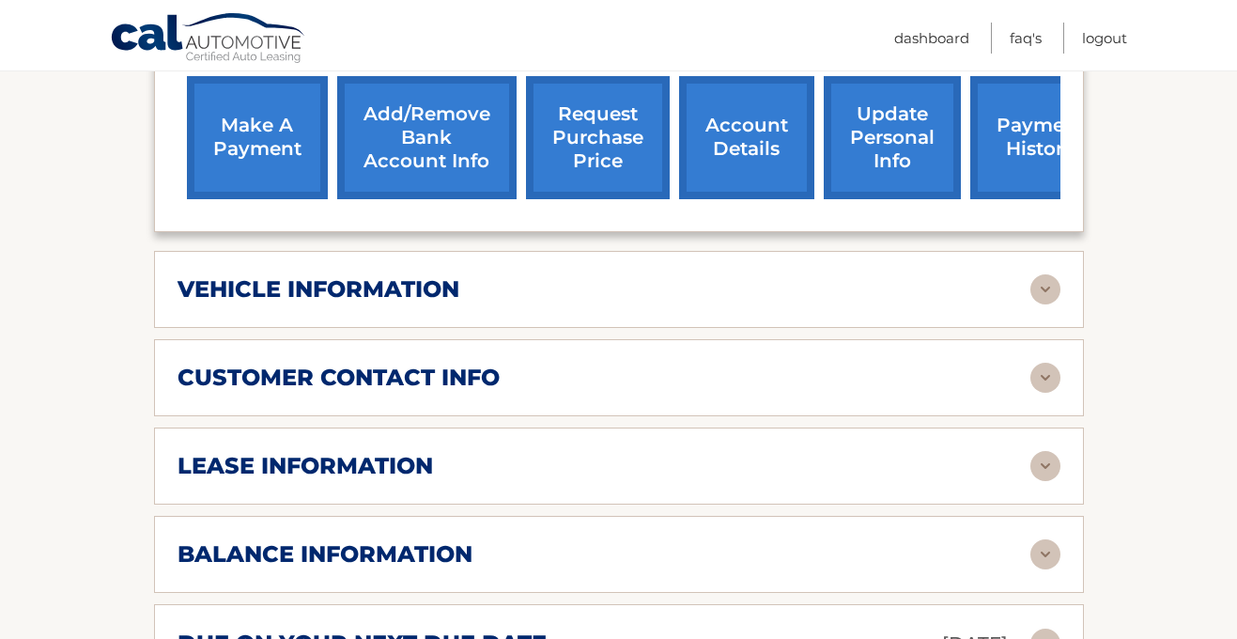
click at [1042, 451] on img at bounding box center [1045, 466] width 30 height 30
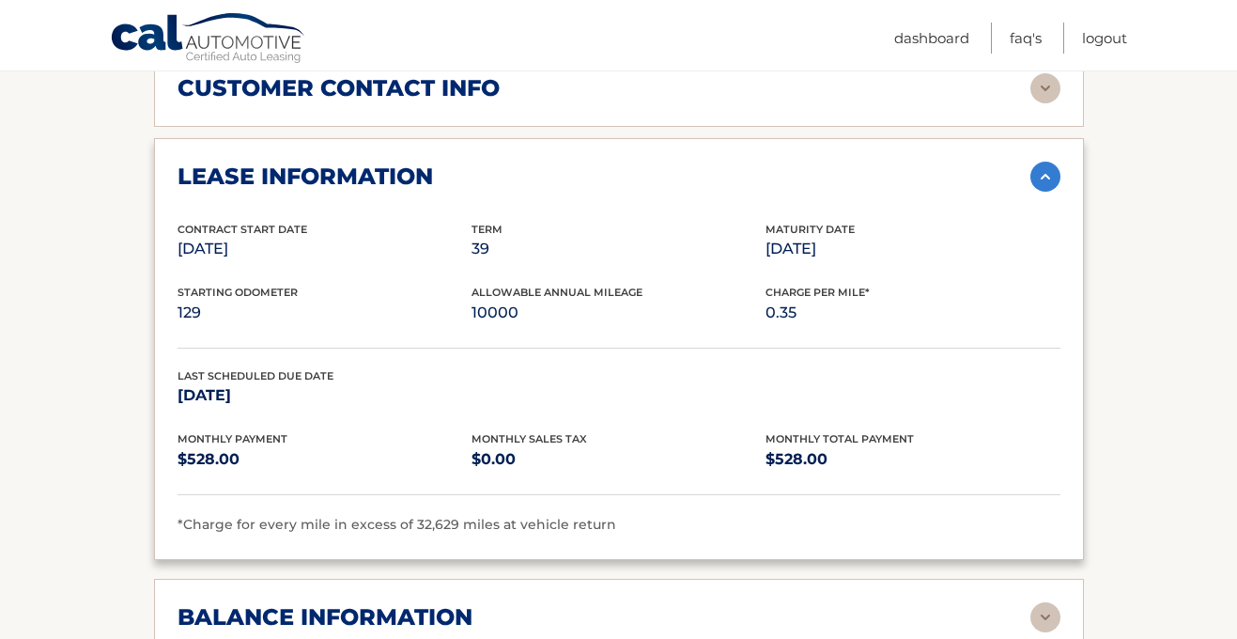
scroll to position [1050, 0]
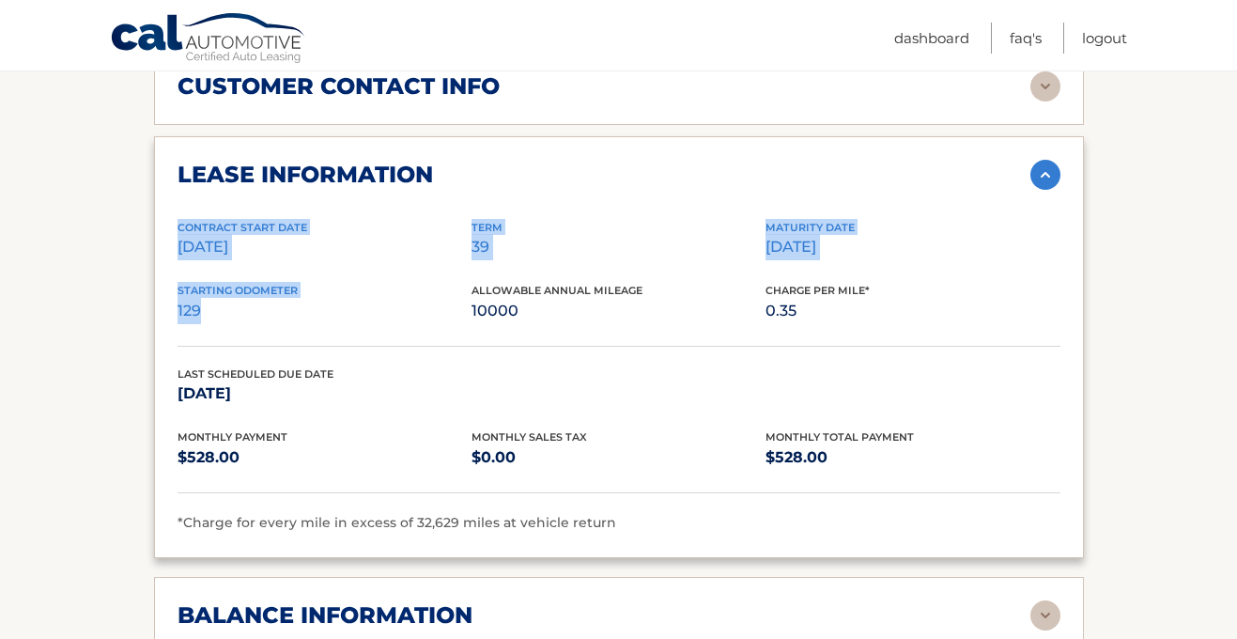
drag, startPoint x: 200, startPoint y: 284, endPoint x: 172, endPoint y: 197, distance: 90.9
click at [172, 197] on div "lease information Contract Start Date [DATE] Term 39 Maturity Date [DATE] Start…" at bounding box center [619, 347] width 930 height 422
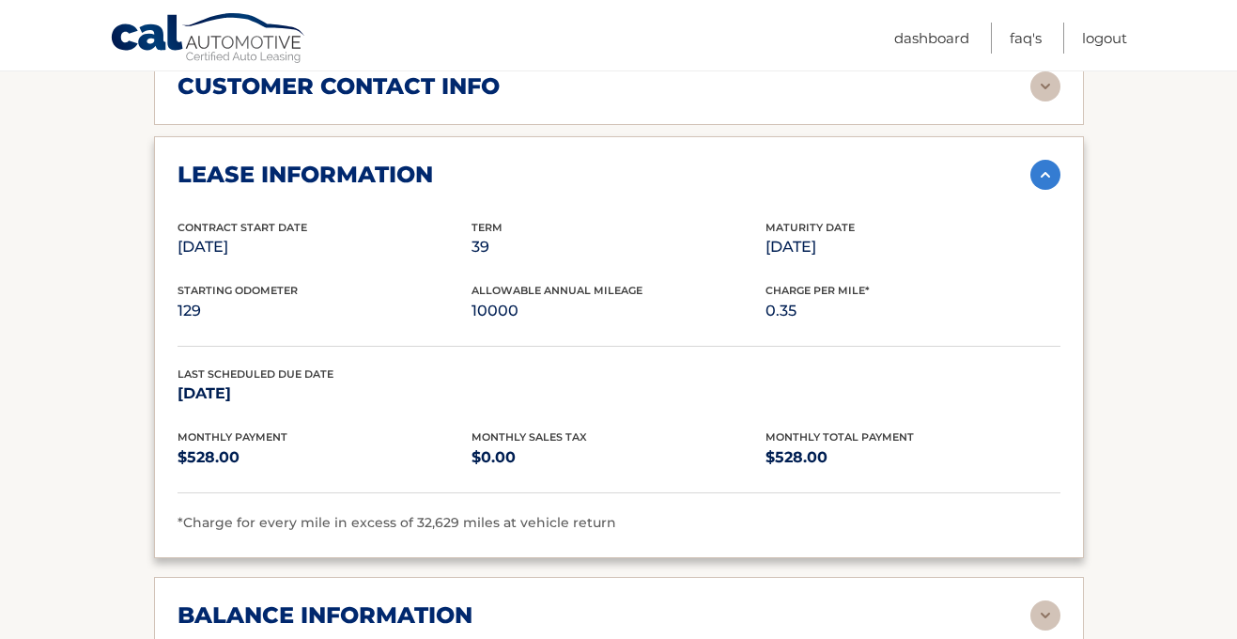
click at [330, 234] on p "[DATE]" at bounding box center [324, 247] width 294 height 26
click at [211, 298] on p "129" at bounding box center [324, 311] width 294 height 26
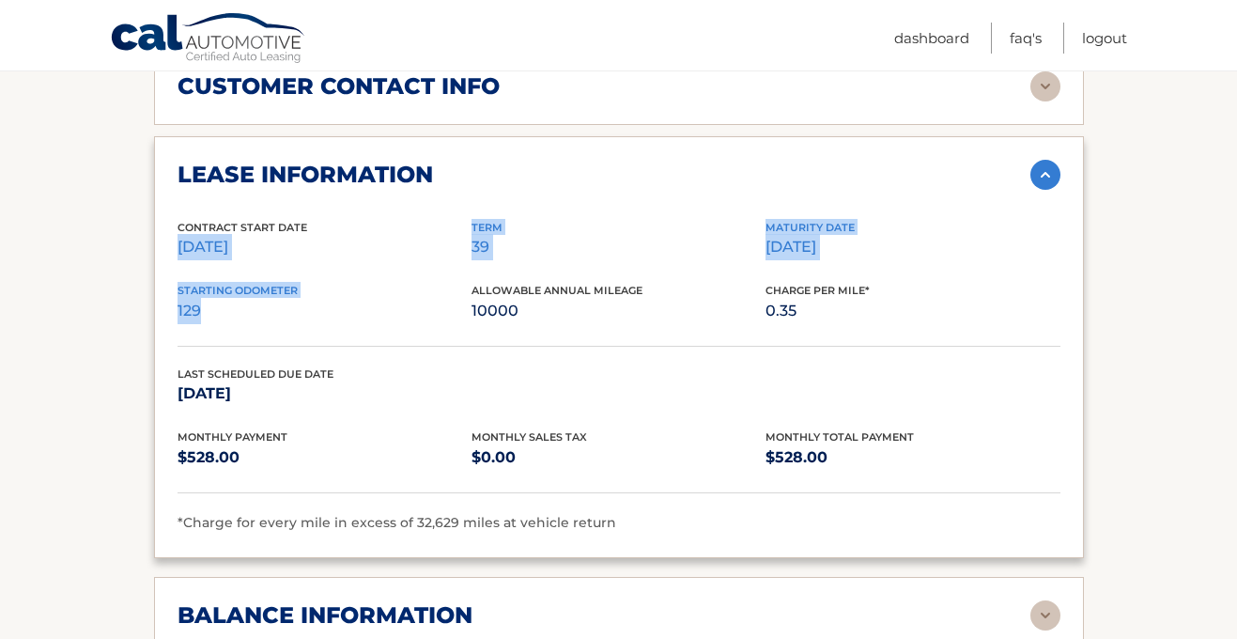
drag, startPoint x: 175, startPoint y: 216, endPoint x: 254, endPoint y: 281, distance: 102.1
click at [254, 281] on div "lease information Contract Start Date [DATE] Term 39 Maturity Date [DATE] Start…" at bounding box center [619, 347] width 930 height 422
click at [254, 298] on p "129" at bounding box center [324, 311] width 294 height 26
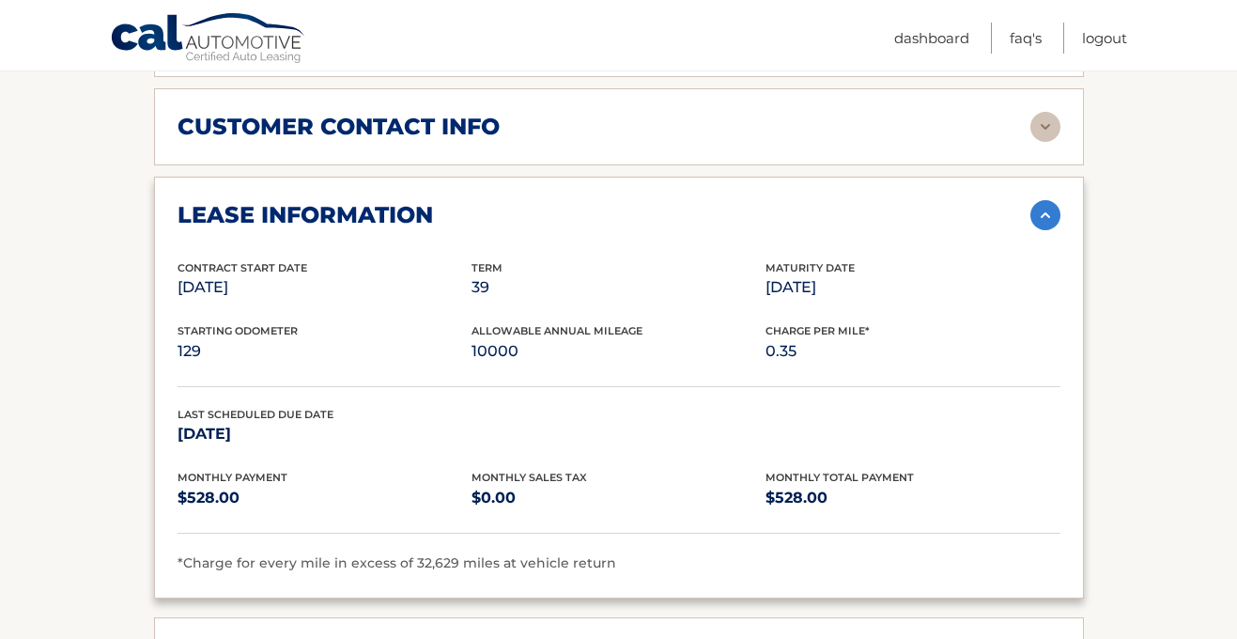
scroll to position [1041, 0]
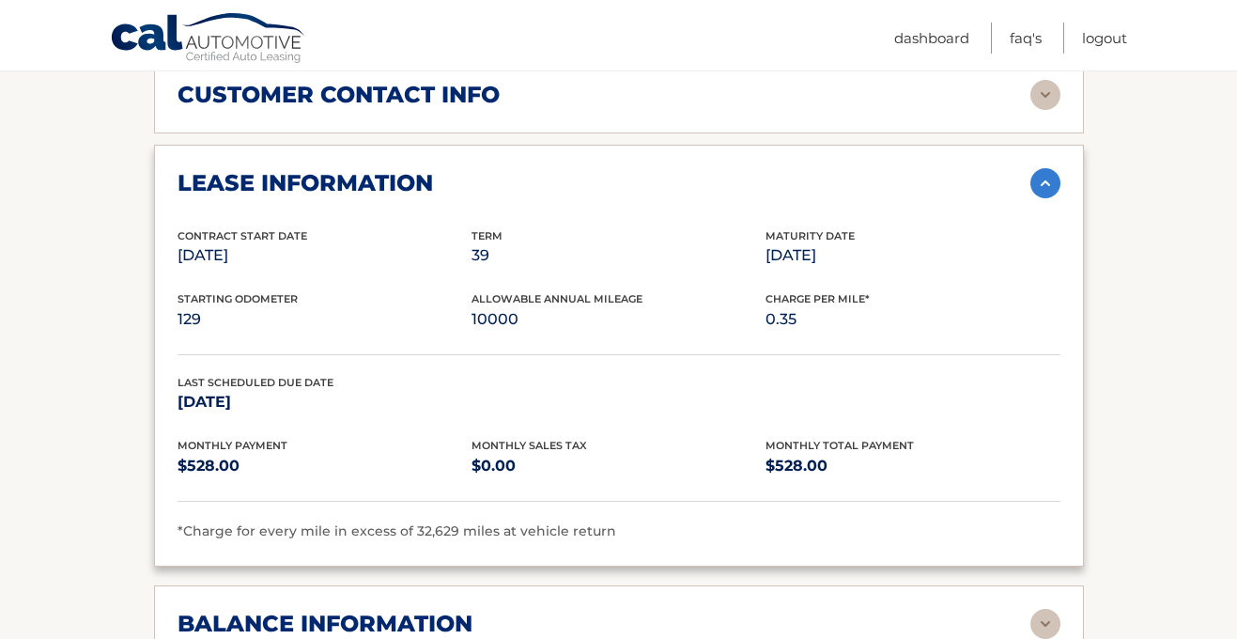
click at [1154, 366] on section "Account Details | #44455536704 Back to Dashboard Manage Your Lease lease accoun…" at bounding box center [618, 217] width 1237 height 2056
click at [526, 453] on p "$0.00" at bounding box center [618, 466] width 294 height 26
drag, startPoint x: 248, startPoint y: 438, endPoint x: 170, endPoint y: 351, distance: 116.3
click at [170, 351] on div "lease information Contract Start Date [DATE] Term 39 Maturity Date [DATE] Start…" at bounding box center [619, 356] width 930 height 422
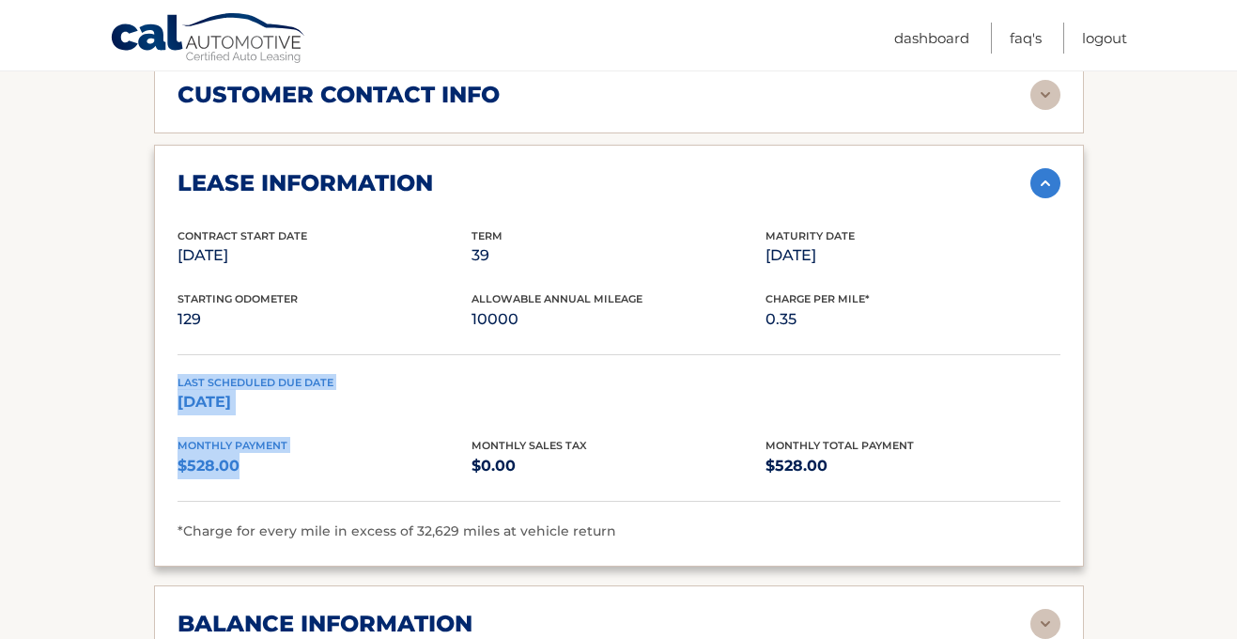
drag, startPoint x: 244, startPoint y: 439, endPoint x: 169, endPoint y: 347, distance: 118.8
click at [169, 347] on div "lease information Contract Start Date [DATE] Term 39 Maturity Date [DATE] Start…" at bounding box center [619, 356] width 930 height 422
click at [223, 315] on div "Starting Odometer 129 Allowable Annual Mileage 10000 Charge Per Mile* 0.35" at bounding box center [618, 322] width 883 height 64
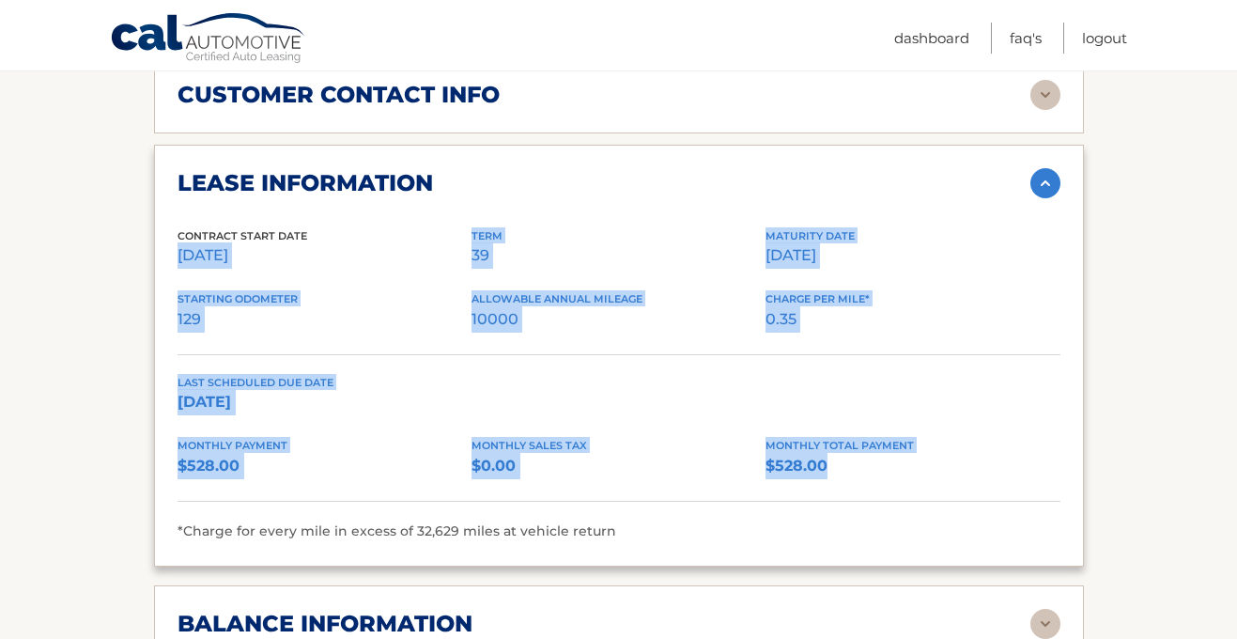
drag, startPoint x: 177, startPoint y: 227, endPoint x: 839, endPoint y: 429, distance: 691.2
click at [838, 428] on div "Contract Start Date [DATE] Term 39 Maturity Date [DATE] Starting Odometer 129 A…" at bounding box center [618, 384] width 883 height 315
click at [762, 374] on div "Last Scheduled Due Date [DATE]" at bounding box center [618, 406] width 883 height 64
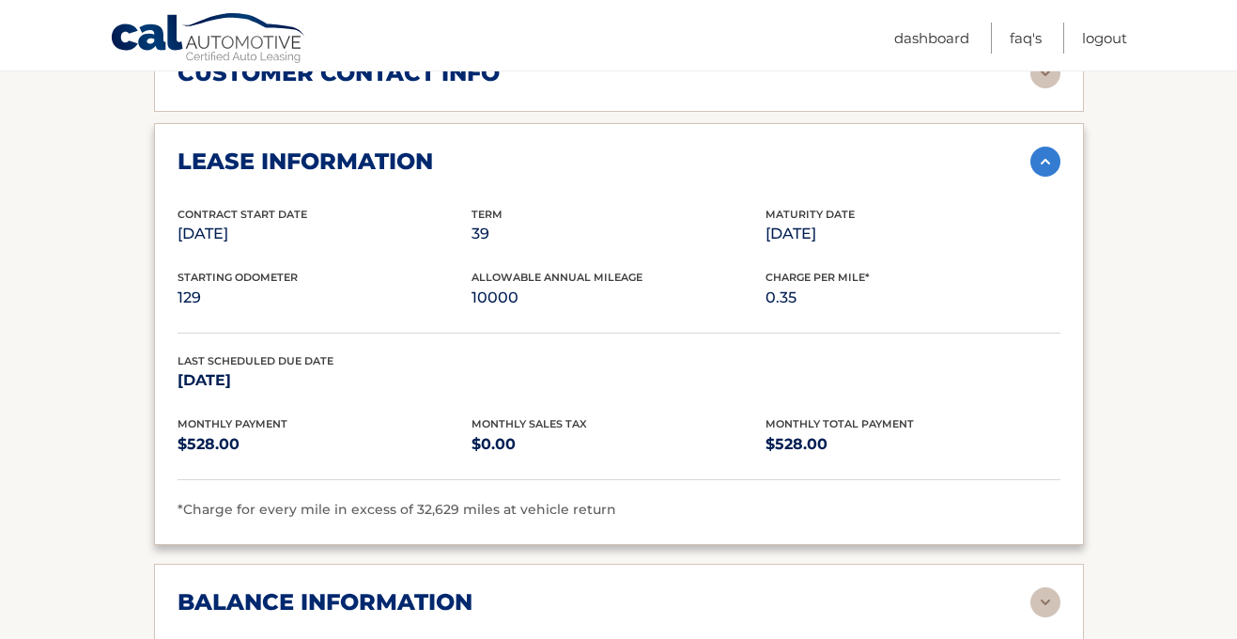
scroll to position [1058, 0]
